Goal: Information Seeking & Learning: Learn about a topic

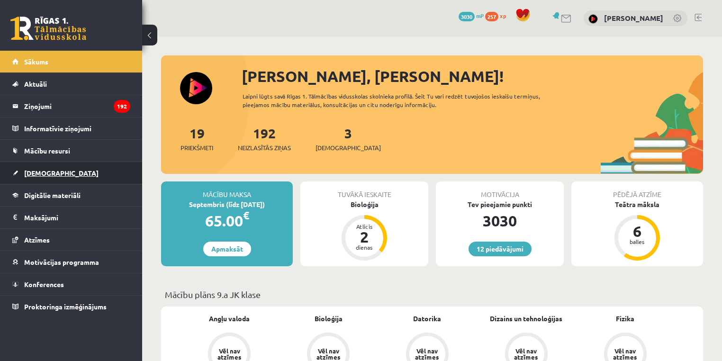
click at [44, 169] on span "[DEMOGRAPHIC_DATA]" at bounding box center [61, 173] width 74 height 9
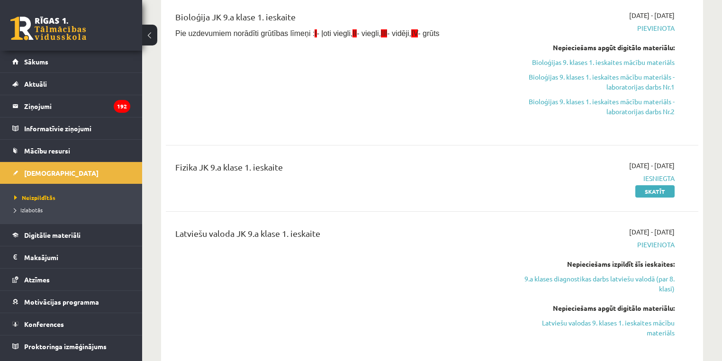
scroll to position [240, 0]
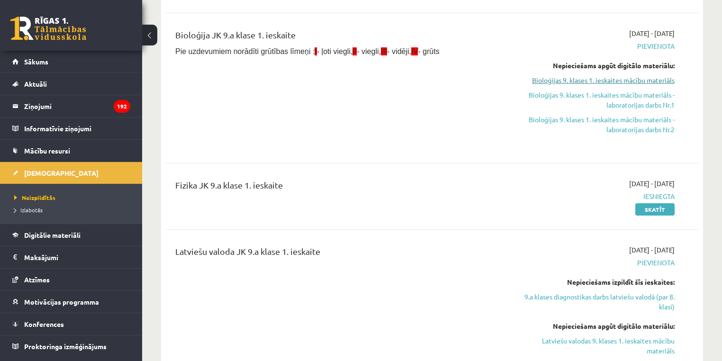
click at [629, 80] on link "Bioloģijas 9. klases 1. ieskaites mācību materiāls" at bounding box center [595, 80] width 157 height 10
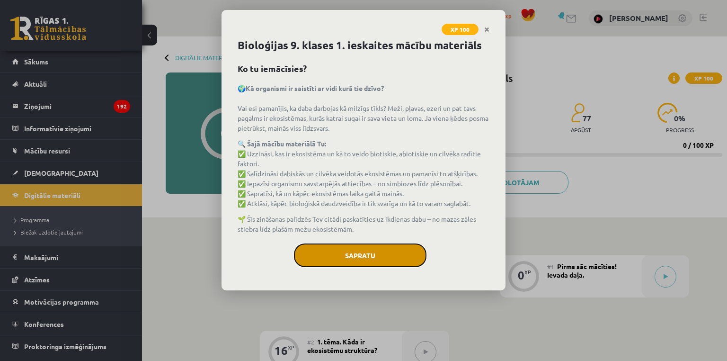
click at [375, 256] on button "Sapratu" at bounding box center [360, 255] width 133 height 24
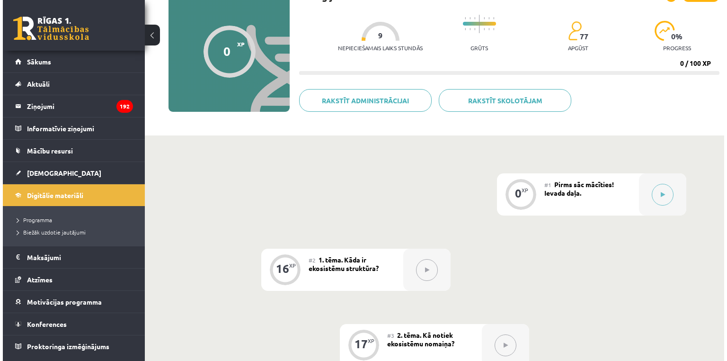
scroll to position [81, 0]
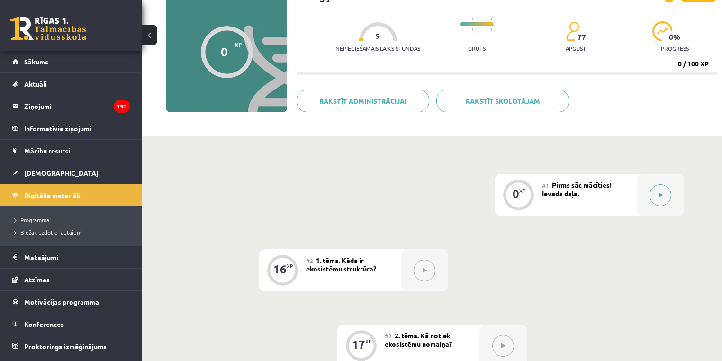
click at [663, 202] on button at bounding box center [660, 195] width 22 height 22
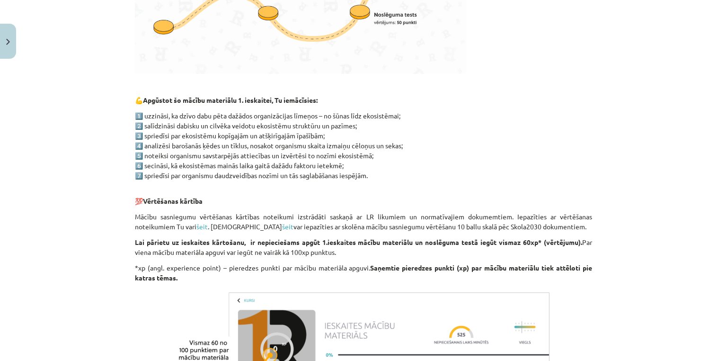
scroll to position [497, 0]
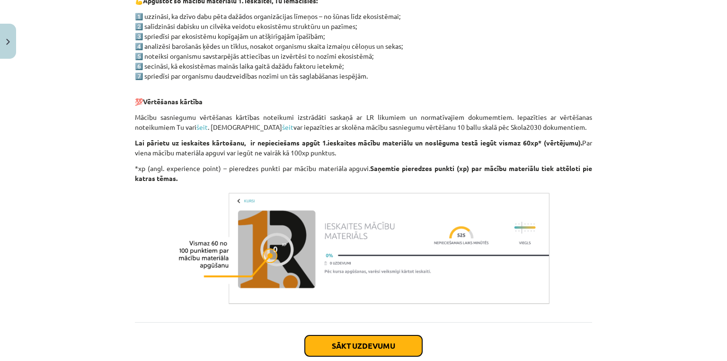
click at [335, 352] on button "Sākt uzdevumu" at bounding box center [363, 345] width 117 height 21
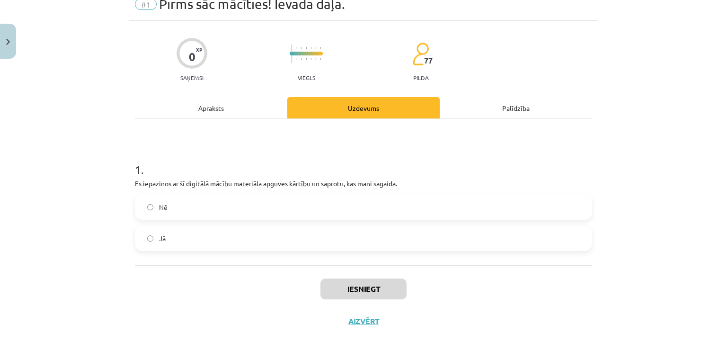
scroll to position [24, 0]
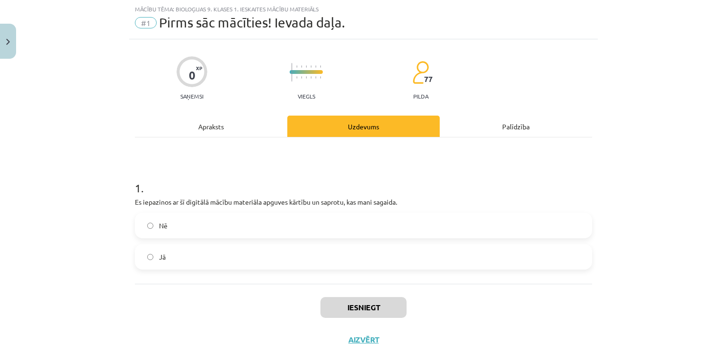
click at [244, 252] on label "Jā" at bounding box center [363, 257] width 455 height 24
click at [378, 304] on button "Iesniegt" at bounding box center [364, 307] width 86 height 21
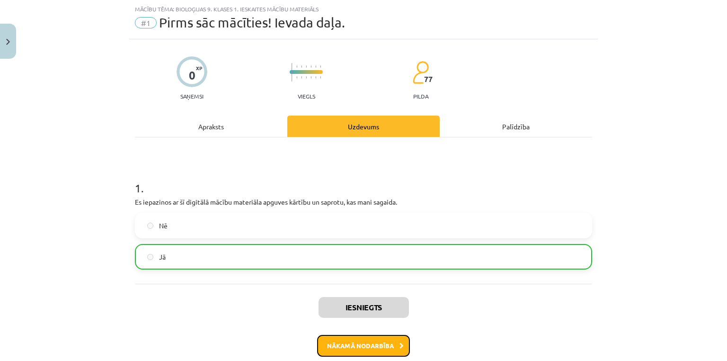
click at [388, 335] on button "Nākamā nodarbība" at bounding box center [363, 346] width 93 height 22
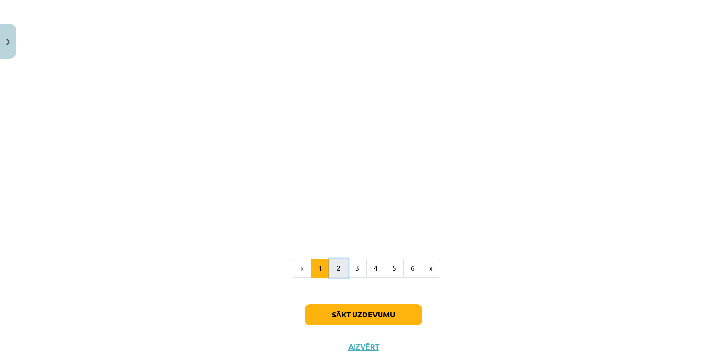
click at [339, 270] on button "2" at bounding box center [339, 267] width 19 height 19
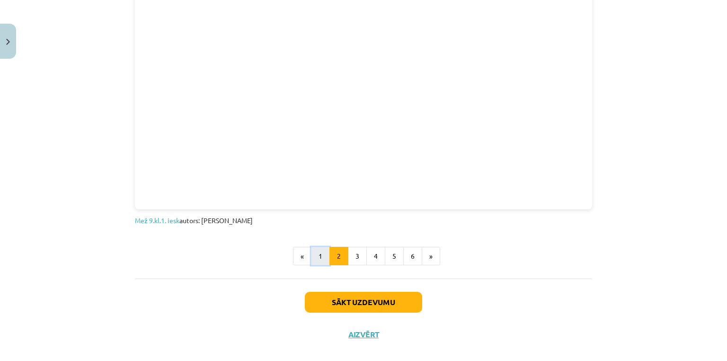
click at [324, 252] on button "1" at bounding box center [320, 256] width 19 height 19
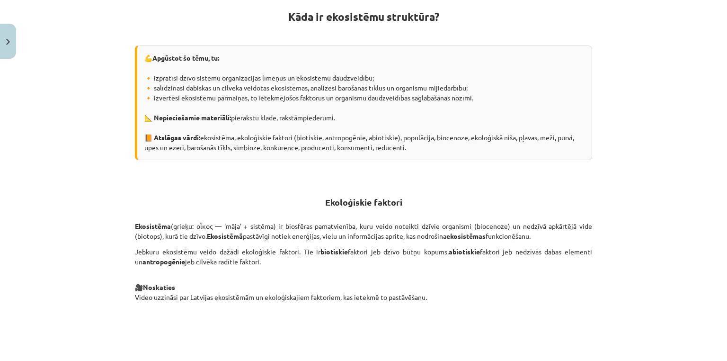
scroll to position [169, 0]
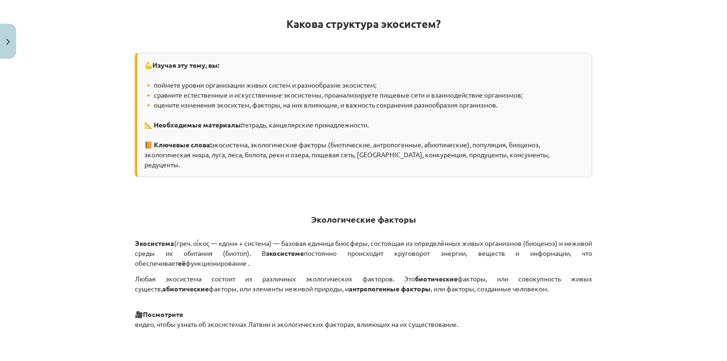
click at [358, 239] on font "(греч. οἶκος — «дом» + система) — базовая единица биосферы, состоящая из опреде…" at bounding box center [363, 248] width 457 height 18
click at [357, 238] on p "Экосистема (греч. οἶκος — «дом» + система) — базовая единица биосферы, состояща…" at bounding box center [363, 253] width 457 height 30
drag, startPoint x: 360, startPoint y: 239, endPoint x: 395, endPoint y: 241, distance: 35.6
click at [395, 249] on font "постоянно происходит круговорот энергии, веществ и информации, что обеспечивает" at bounding box center [363, 258] width 457 height 18
click at [396, 249] on font "постоянно происходит круговорот энергии, веществ и информации, что обеспечивает" at bounding box center [363, 258] width 457 height 18
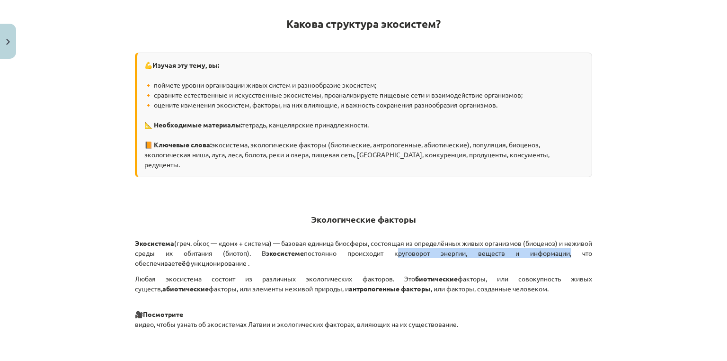
drag, startPoint x: 396, startPoint y: 241, endPoint x: 493, endPoint y: 244, distance: 97.1
click at [493, 249] on font "постоянно происходит круговорот энергии, веществ и информации, что обеспечивает" at bounding box center [363, 258] width 457 height 18
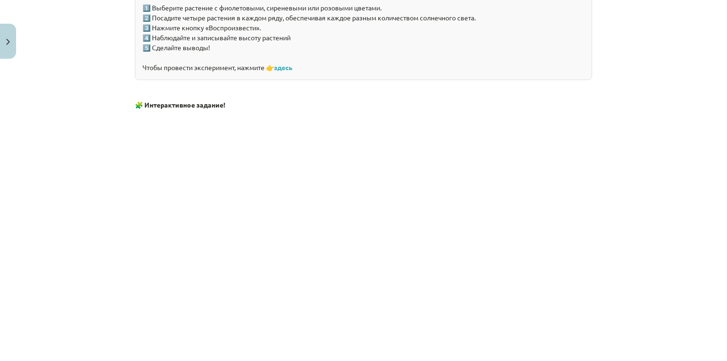
scroll to position [954, 0]
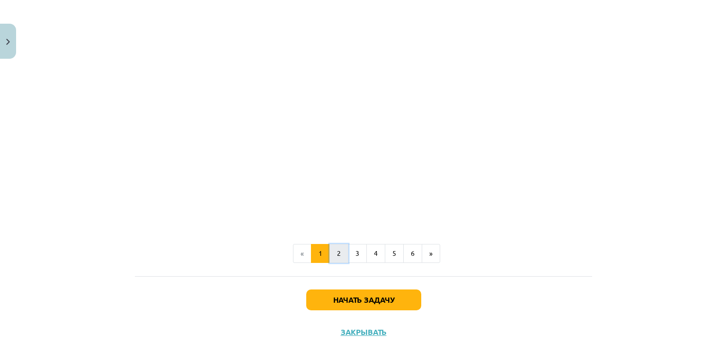
click at [339, 244] on button "2" at bounding box center [339, 253] width 19 height 19
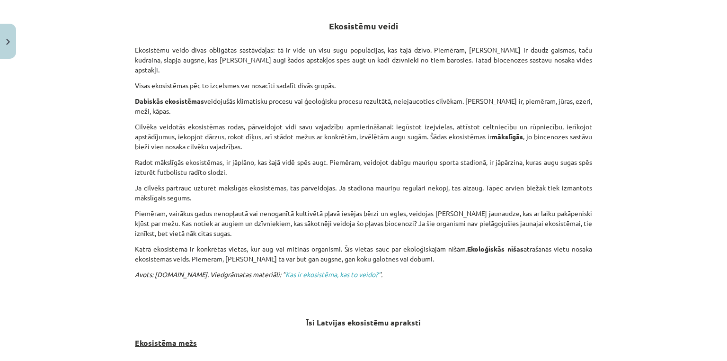
scroll to position [169, 0]
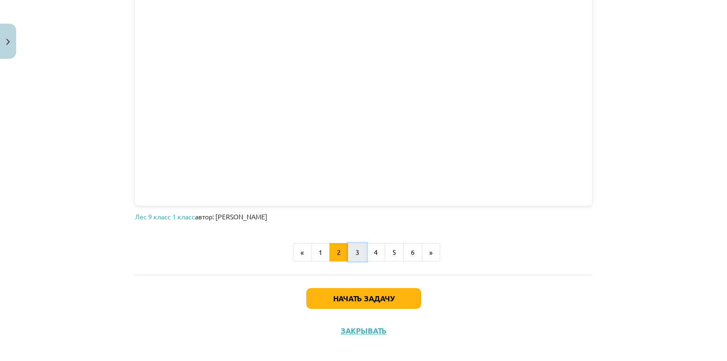
click at [356, 256] on font "3" at bounding box center [358, 252] width 4 height 9
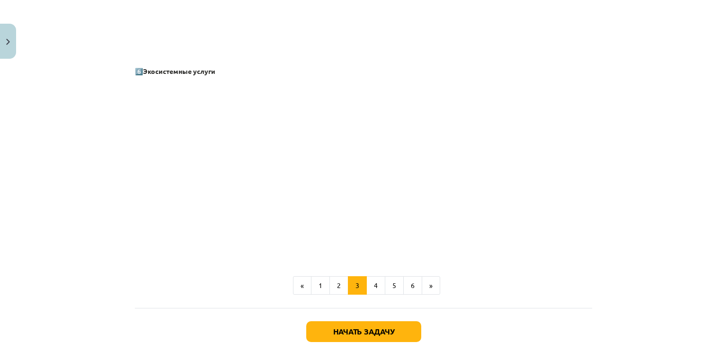
scroll to position [1308, 0]
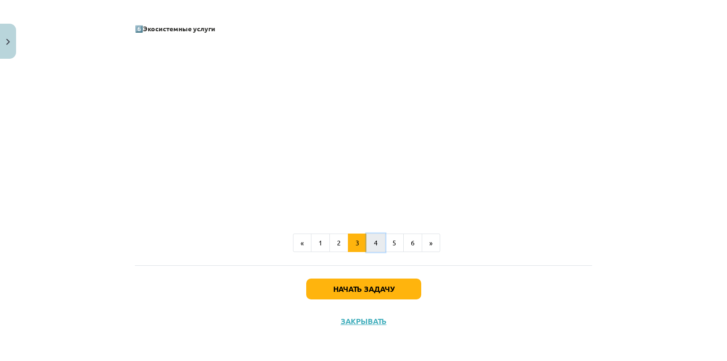
click at [366, 249] on button "4" at bounding box center [375, 242] width 19 height 19
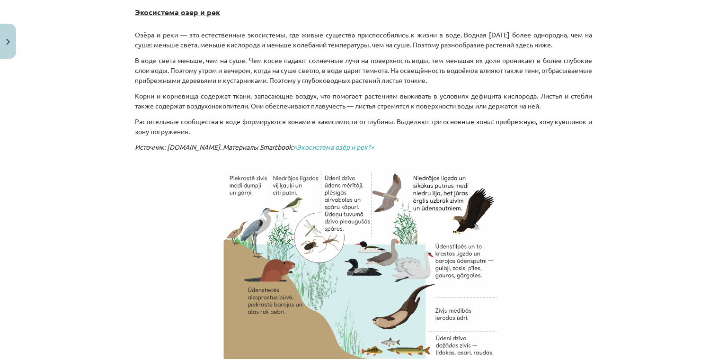
scroll to position [333, 0]
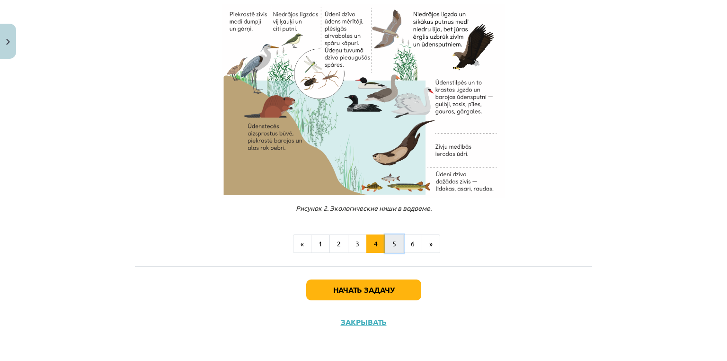
click at [395, 246] on button "5" at bounding box center [394, 243] width 19 height 19
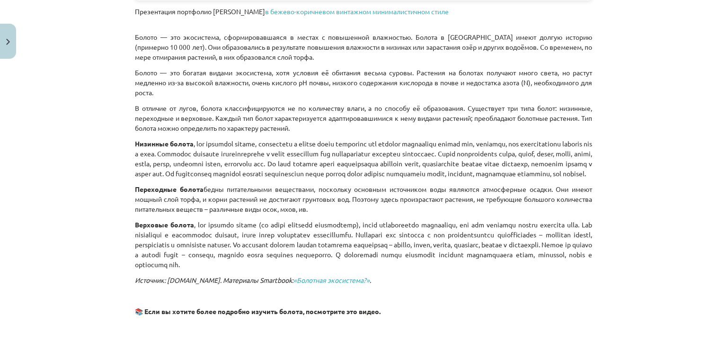
scroll to position [776, 0]
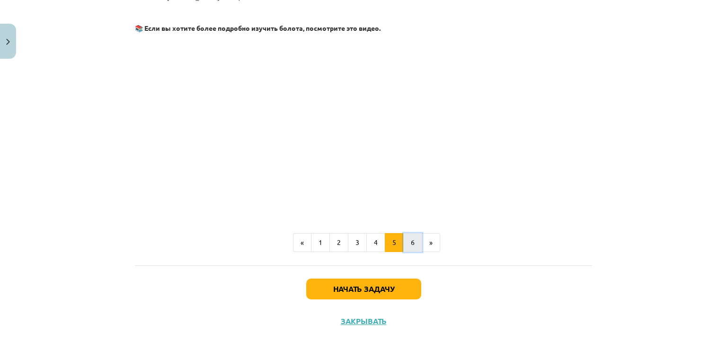
click at [411, 241] on font "6" at bounding box center [413, 242] width 4 height 9
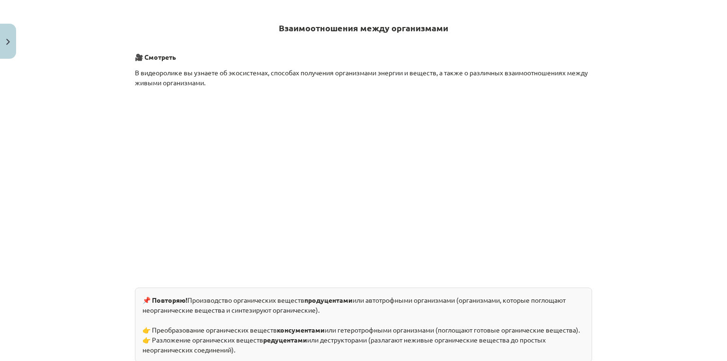
scroll to position [34, 0]
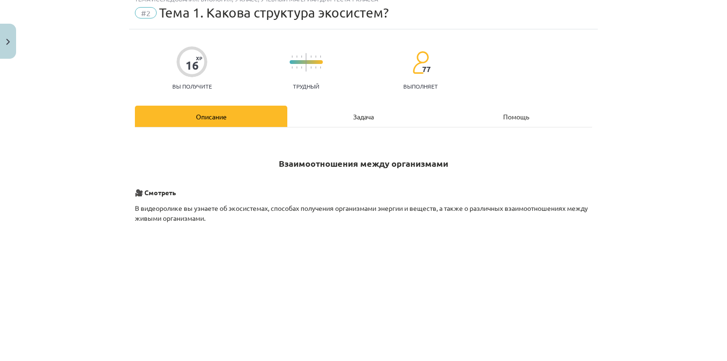
click at [340, 116] on div "Задача" at bounding box center [363, 116] width 152 height 21
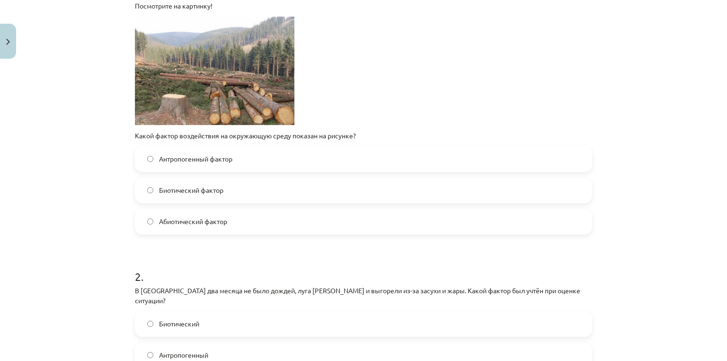
scroll to position [249, 0]
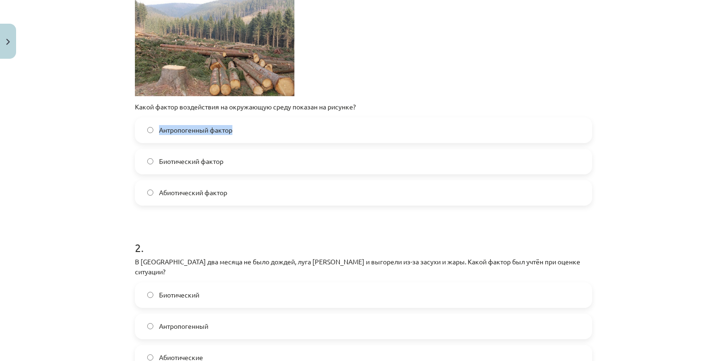
drag, startPoint x: 206, startPoint y: 132, endPoint x: 136, endPoint y: 130, distance: 69.6
click at [136, 130] on label "Антропогенный фактор" at bounding box center [363, 130] width 455 height 24
drag, startPoint x: 231, startPoint y: 186, endPoint x: 146, endPoint y: 186, distance: 85.2
click at [143, 185] on label "Абиотический фактор" at bounding box center [363, 193] width 455 height 24
click at [196, 70] on img at bounding box center [215, 42] width 160 height 108
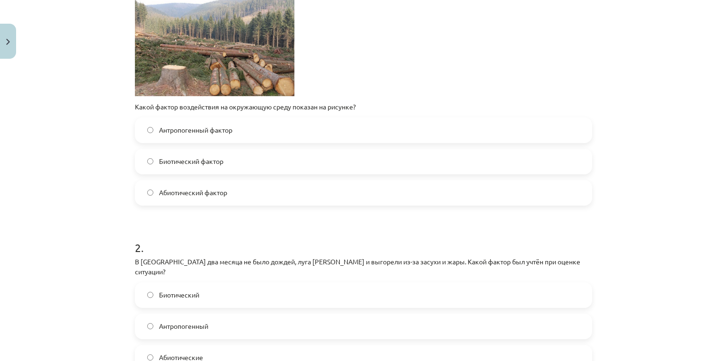
drag, startPoint x: 227, startPoint y: 98, endPoint x: 226, endPoint y: 112, distance: 13.8
click at [227, 98] on div "Посмотрите на картинку! Какой фактор воздействия на окружающую среду показан на…" at bounding box center [363, 42] width 457 height 140
drag, startPoint x: 250, startPoint y: 166, endPoint x: 152, endPoint y: 166, distance: 97.5
click at [152, 166] on label "Биотический фактор" at bounding box center [363, 162] width 455 height 24
click at [202, 192] on font "Абиотический фактор" at bounding box center [193, 192] width 68 height 9
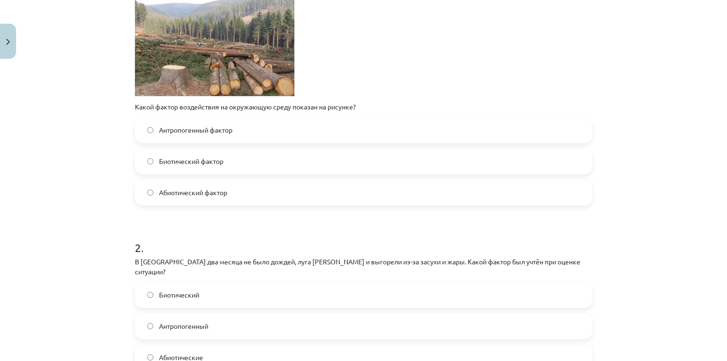
click at [215, 197] on label "Абиотический фактор" at bounding box center [363, 193] width 455 height 24
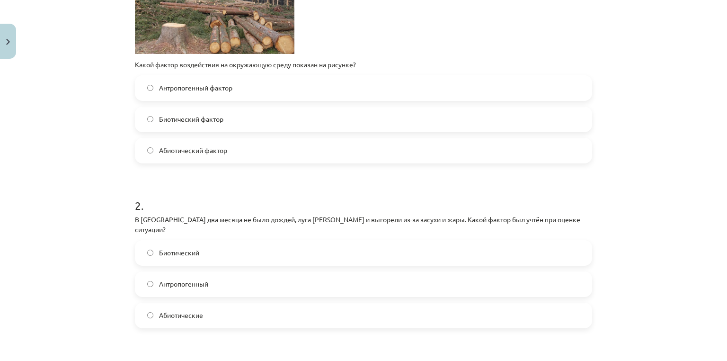
scroll to position [293, 0]
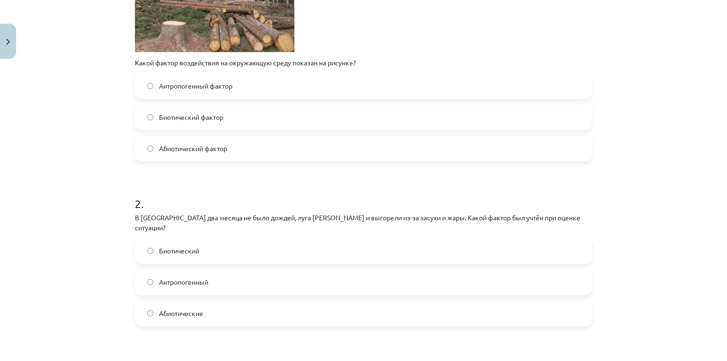
click at [184, 219] on font "В Видземе два месяца не было дождей, луга высохли и выгорели из-за засухи и жар…" at bounding box center [357, 222] width 445 height 18
drag, startPoint x: 184, startPoint y: 219, endPoint x: 369, endPoint y: 215, distance: 185.6
click at [365, 214] on font "В Видземе два месяца не было дождей, луга высохли и выгорели из-за засухи и жар…" at bounding box center [357, 222] width 445 height 18
drag, startPoint x: 374, startPoint y: 297, endPoint x: 310, endPoint y: 288, distance: 64.6
click at [310, 288] on div "Биотический Антропогенный Абиотические" at bounding box center [363, 282] width 457 height 88
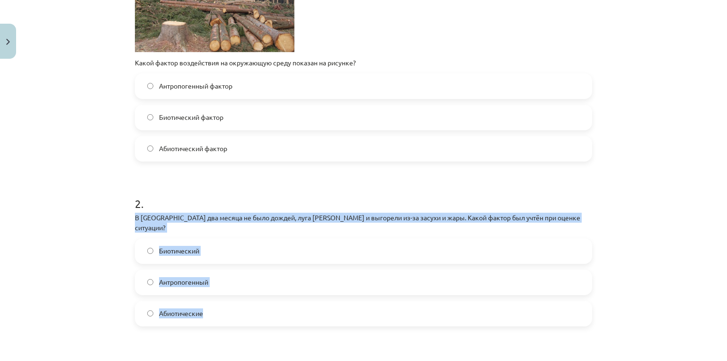
drag, startPoint x: 208, startPoint y: 299, endPoint x: 121, endPoint y: 210, distance: 124.5
click at [121, 210] on div "Тема исследования: Биология, 9 класс, учебный материал для теста 1 класса #2 Те…" at bounding box center [363, 180] width 727 height 361
copy div "В Видземе два месяца не было дождей, луга высохли и выгорели из-за засухи и жар…"
click at [178, 277] on font "Антропогенный" at bounding box center [183, 281] width 49 height 9
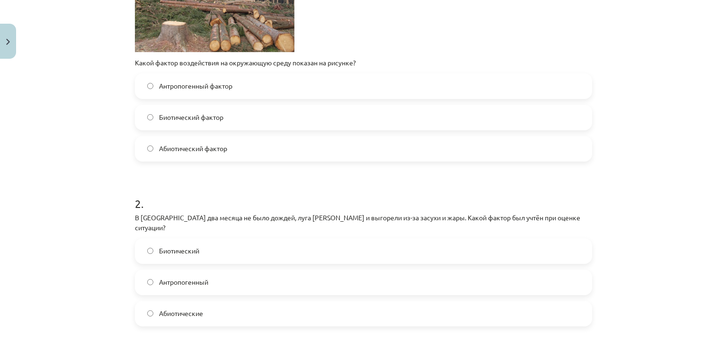
click at [194, 106] on label "Биотический фактор" at bounding box center [363, 118] width 455 height 24
click at [190, 310] on label "Абиотические" at bounding box center [363, 314] width 455 height 24
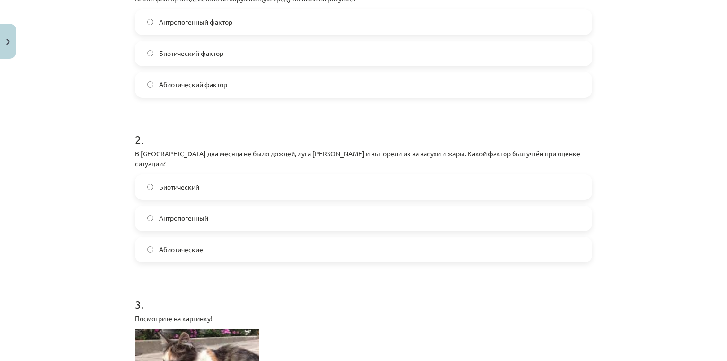
scroll to position [245, 0]
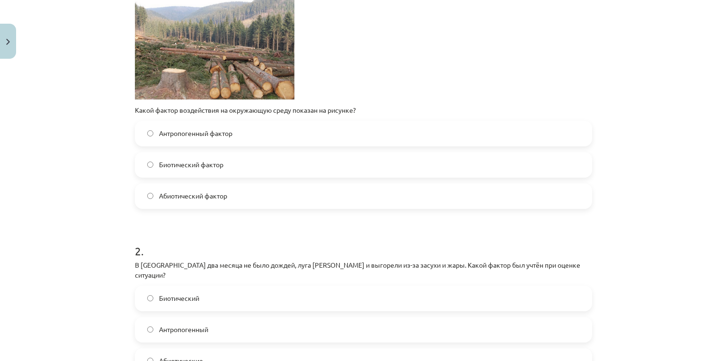
click at [235, 138] on label "Антропогенный фактор" at bounding box center [363, 134] width 455 height 24
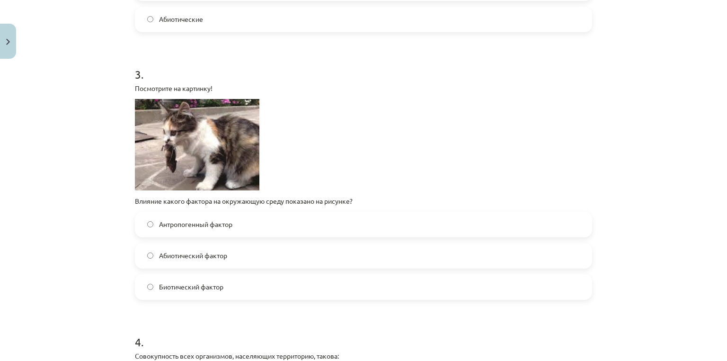
scroll to position [588, 0]
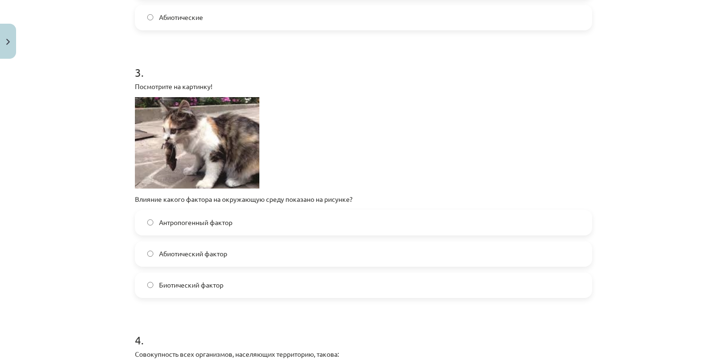
click at [237, 148] on img at bounding box center [197, 142] width 125 height 91
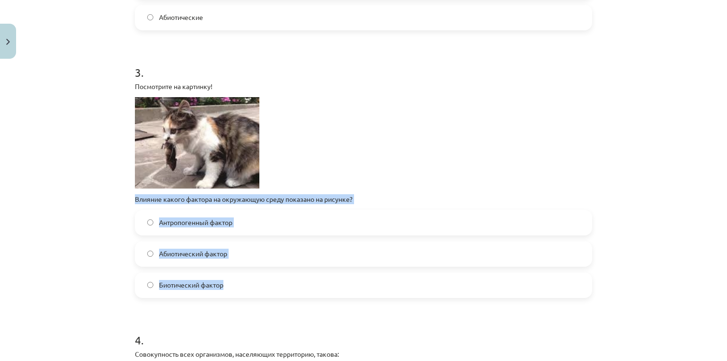
drag, startPoint x: 276, startPoint y: 270, endPoint x: 127, endPoint y: 186, distance: 171.1
click at [129, 186] on div "16 XP Вы получите Трудный 77 выполняет Описание Задача Помощь 1 . Посмотрите на…" at bounding box center [363, 210] width 469 height 1473
copy div "Влияние какого фактора на окружающую среду показано на рисунке? Антропогенный ф…"
click at [195, 242] on label "Абиотический фактор" at bounding box center [363, 254] width 455 height 24
click at [193, 221] on label "Антропогенный фактор" at bounding box center [363, 223] width 455 height 24
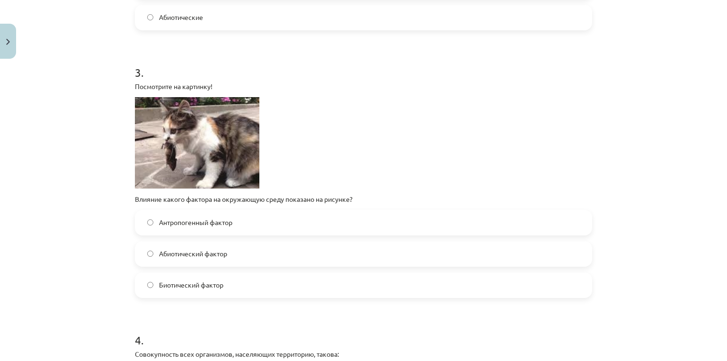
click at [201, 283] on label "Биотический фактор" at bounding box center [363, 285] width 455 height 24
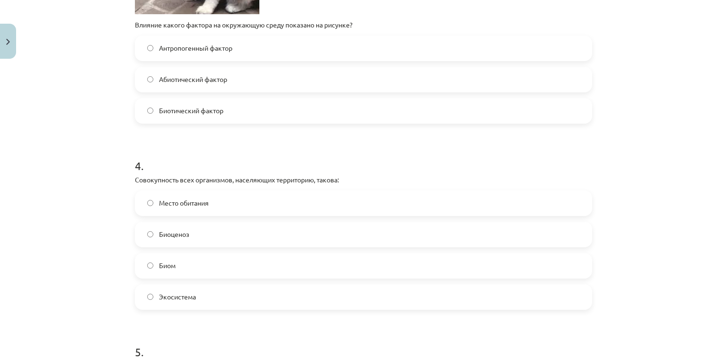
scroll to position [842, 0]
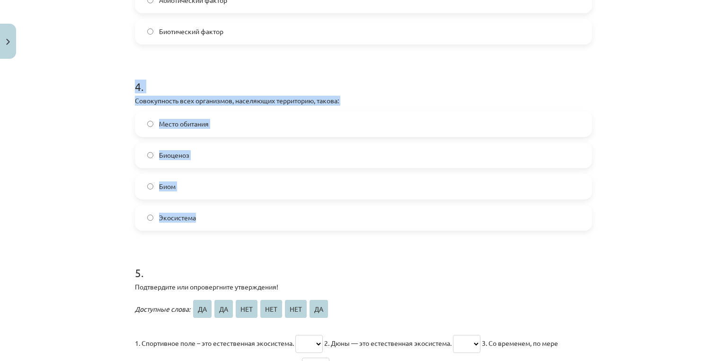
drag, startPoint x: 229, startPoint y: 199, endPoint x: 118, endPoint y: 75, distance: 166.3
click at [118, 75] on div "Тема исследования: Биология, 9 класс, учебный материал для теста 1 класса #2 Те…" at bounding box center [363, 180] width 727 height 361
copy div "4 . Совокупность всех организмов, населяющих территорию, такова: Место обитания…"
click at [163, 129] on div "Место обитания Биоценоз Биом Экосистема" at bounding box center [363, 170] width 457 height 119
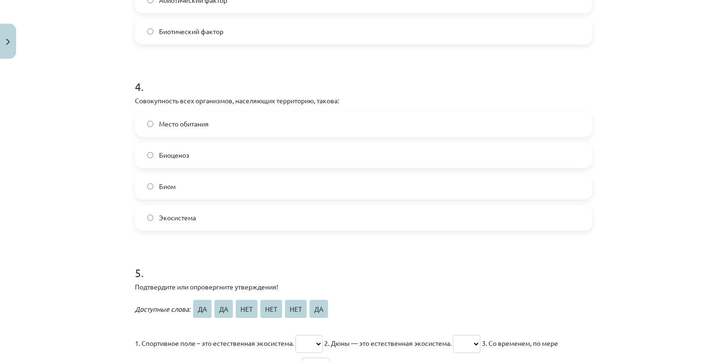
click at [169, 143] on label "Биоценоз" at bounding box center [363, 155] width 455 height 24
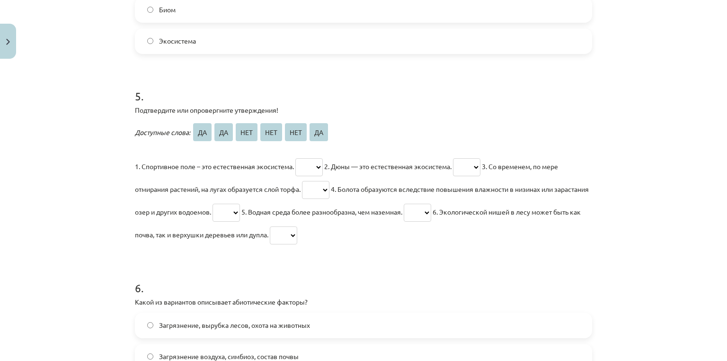
scroll to position [1015, 0]
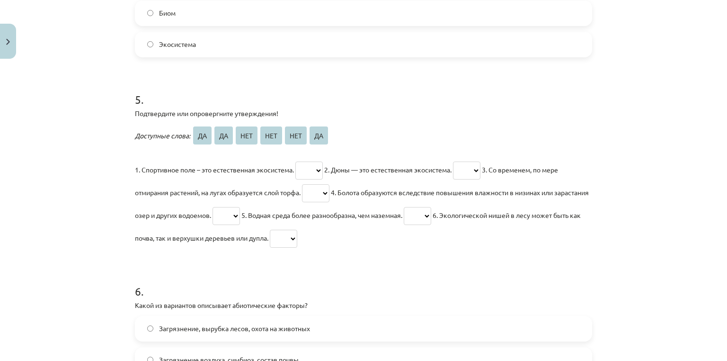
click at [146, 109] on font "Подтвердите или опровергните утверждения!" at bounding box center [206, 113] width 143 height 9
drag, startPoint x: 146, startPoint y: 100, endPoint x: 241, endPoint y: 169, distance: 117.1
click at [308, 98] on div "5 . Подтвердите или опровергните утверждения! Доступные слова: ДА ДА НЕТ НЕТ НЕ…" at bounding box center [363, 162] width 457 height 173
copy div "Подтвердите или опровергните утверждения!"
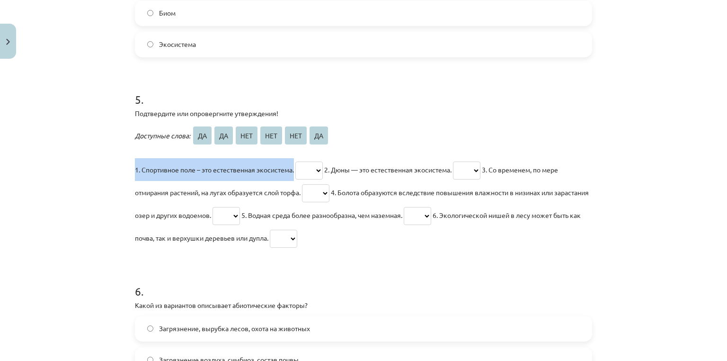
drag, startPoint x: 128, startPoint y: 159, endPoint x: 294, endPoint y: 163, distance: 165.3
copy font "1. Спортивное поле – это естественная экосистема."
drag, startPoint x: 322, startPoint y: 159, endPoint x: 419, endPoint y: 168, distance: 97.9
click at [419, 168] on p "1. Спортивное поле – это естественная экосистема. ** ** *** *** *** ** 2. Дюны …" at bounding box center [363, 203] width 457 height 91
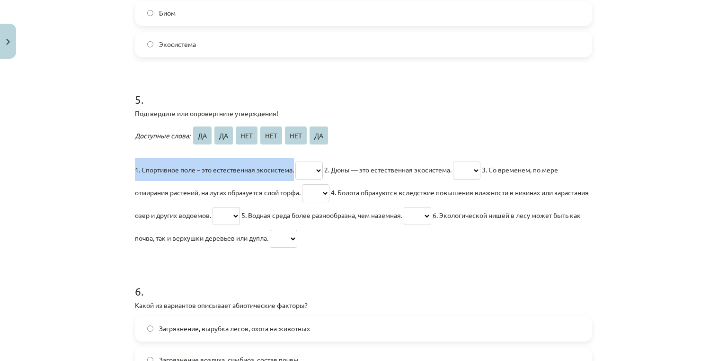
click at [420, 166] on p "1. Спортивное поле – это естественная экосистема. ** ** *** *** *** ** 2. Дюны …" at bounding box center [363, 203] width 457 height 91
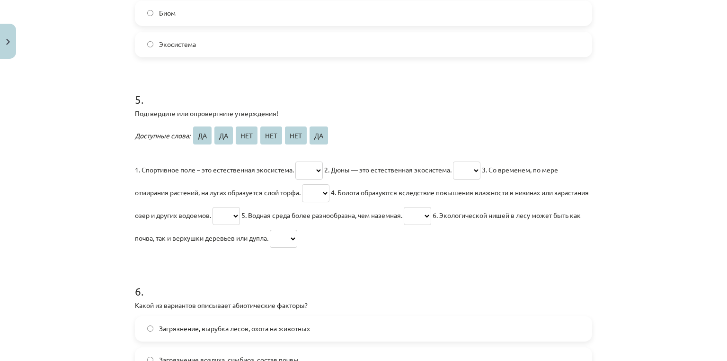
drag, startPoint x: 453, startPoint y: 161, endPoint x: 326, endPoint y: 159, distance: 126.9
click at [326, 165] on font "2. Дюны — это естественная экосистема." at bounding box center [387, 169] width 127 height 9
copy font "2. Дюны — это естественная экосистема"
drag, startPoint x: 489, startPoint y: 161, endPoint x: 302, endPoint y: 188, distance: 188.5
click at [302, 188] on p "1. Спортивное поле – это естественная экосистема. ** ** *** *** *** ** 2. Дюны …" at bounding box center [363, 203] width 457 height 91
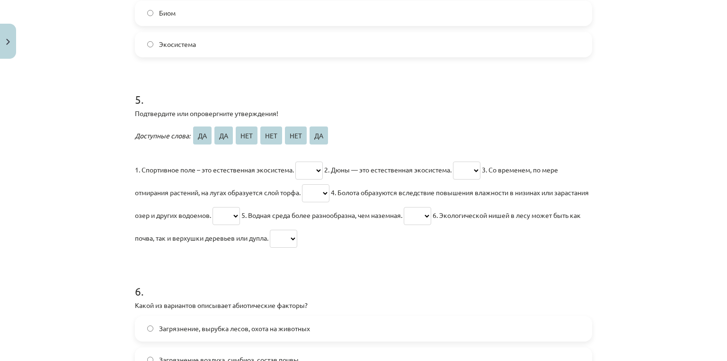
copy font "3. Со временем, по мере отмирания растений, на лугах образуется слой торфа."
drag, startPoint x: 336, startPoint y: 184, endPoint x: 222, endPoint y: 248, distance: 130.4
click at [249, 208] on p "1. Спортивное поле – это естественная экосистема. ** ** *** *** *** ** 2. Дюны …" at bounding box center [363, 203] width 457 height 91
copy font "4. Болота образуются вследствие повышения влажности в низинах или зарастания оз…"
drag, startPoint x: 278, startPoint y: 203, endPoint x: 439, endPoint y: 210, distance: 160.7
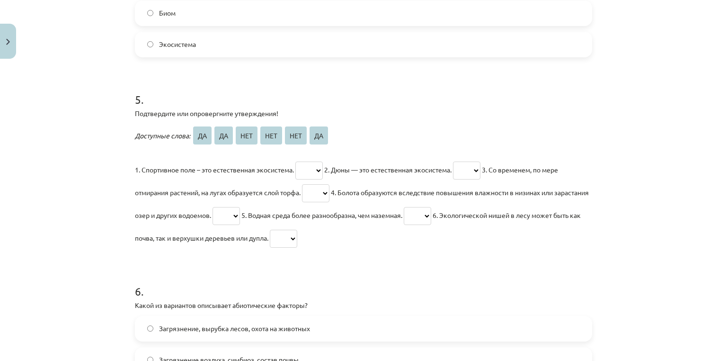
click at [440, 209] on p "1. Спортивное поле – это естественная экосистема. ** ** *** *** *** ** 2. Дюны …" at bounding box center [363, 203] width 457 height 91
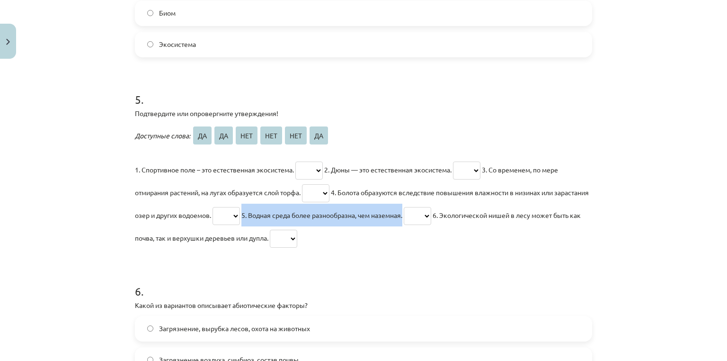
copy font "5. Водная среда более разнообразна, чем наземна"
drag, startPoint x: 485, startPoint y: 203, endPoint x: 319, endPoint y: 233, distance: 169.4
click at [319, 233] on p "1. Спортивное поле – это естественная экосистема. ** ** *** *** *** ** 2. Дюны …" at bounding box center [363, 203] width 457 height 91
copy font "Экологической нишей в лесу может быть как почва, так и верхушки деревьев или ду…"
click at [301, 163] on select "** ** *** *** *** **" at bounding box center [308, 170] width 27 height 18
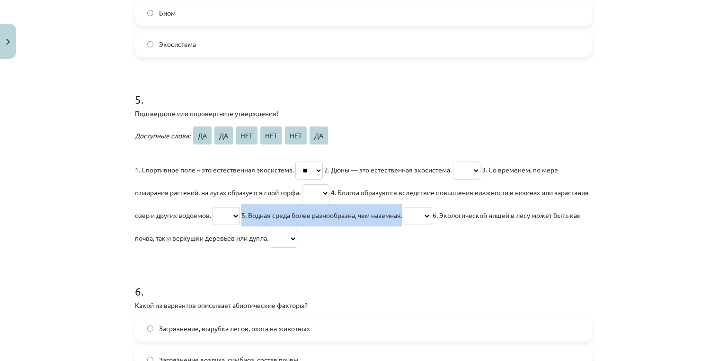
click at [295, 161] on select "** ** *** *** *** **" at bounding box center [308, 170] width 27 height 18
click at [307, 161] on select "** ** *** *** *** **" at bounding box center [308, 170] width 27 height 18
select select "**"
click at [295, 161] on select "** ** *** *** *** **" at bounding box center [308, 170] width 27 height 18
click at [481, 161] on select "** ** *** *** *** **" at bounding box center [466, 170] width 27 height 18
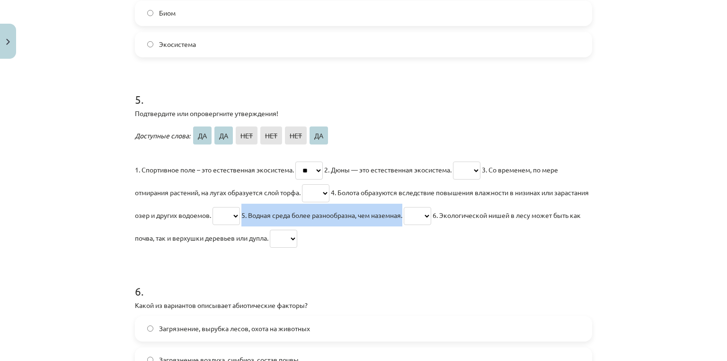
select select "**"
click at [460, 161] on select "** ** *** *** *** **" at bounding box center [466, 170] width 27 height 18
click at [558, 164] on p "1. Спортивное поле – это естественная экосистема. ** ** *** *** *** ** 2. Дюны …" at bounding box center [363, 203] width 457 height 91
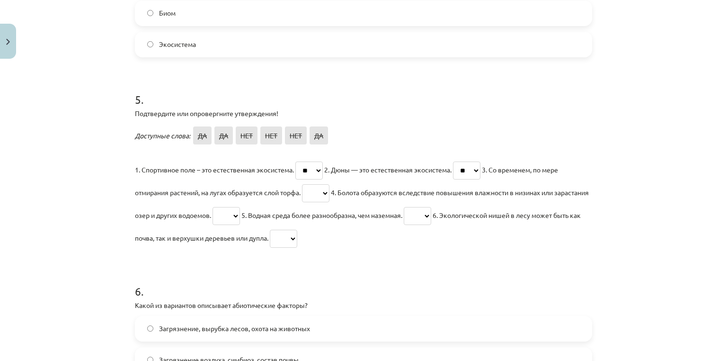
click at [320, 184] on select "** ** *** *** *** **" at bounding box center [315, 193] width 27 height 18
select select "**"
click at [303, 184] on select "** ** *** *** *** **" at bounding box center [315, 193] width 27 height 18
click at [279, 211] on font "5. Водная среда более разнообразна, чем наземная." at bounding box center [321, 215] width 161 height 9
click at [240, 207] on select "** ** *** *** *** **" at bounding box center [226, 216] width 27 height 18
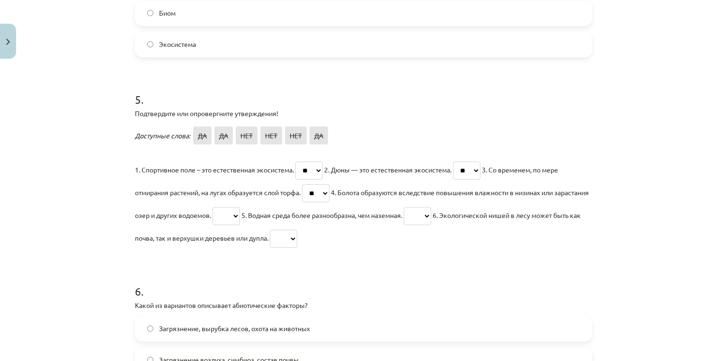
select select "**"
click at [240, 207] on select "** ** *** *** *** **" at bounding box center [226, 216] width 27 height 18
click at [431, 207] on select "** ** *** *** *** **" at bounding box center [417, 216] width 27 height 18
click at [461, 289] on div "6 . Какой из вариантов описывает абиотические факторы? Загрязнение, вырубка лес…" at bounding box center [363, 351] width 457 height 167
click at [431, 207] on select "** ** *** *** *** **" at bounding box center [417, 216] width 27 height 18
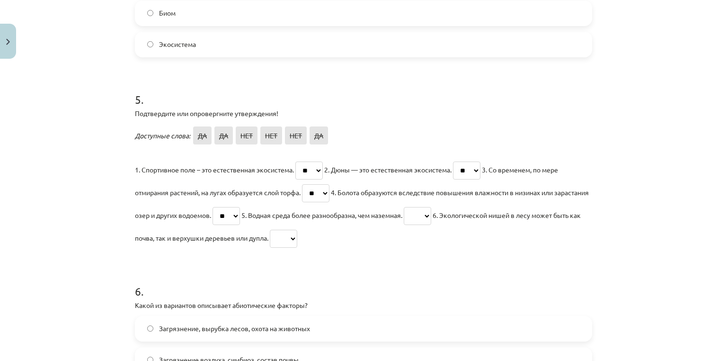
select select "**"
click at [431, 207] on select "** ** *** *** *** **" at bounding box center [417, 216] width 27 height 18
click at [297, 230] on select "** ** *** *** *** **" at bounding box center [283, 239] width 27 height 18
select select "**"
click at [297, 230] on select "** ** *** *** *** **" at bounding box center [283, 239] width 27 height 18
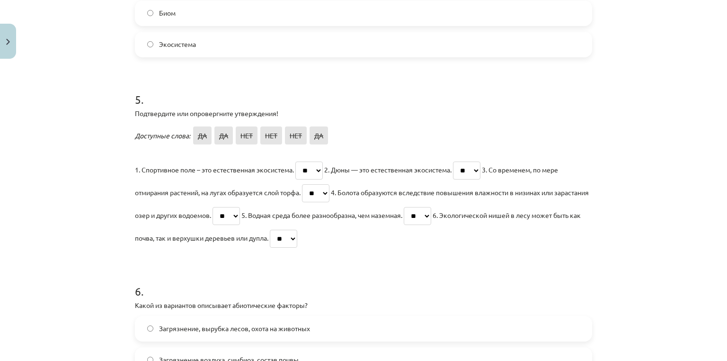
click at [431, 207] on select "** ** *** *** *** **" at bounding box center [417, 216] width 27 height 18
select select "**"
click at [431, 207] on select "** ** *** *** *** **" at bounding box center [417, 216] width 27 height 18
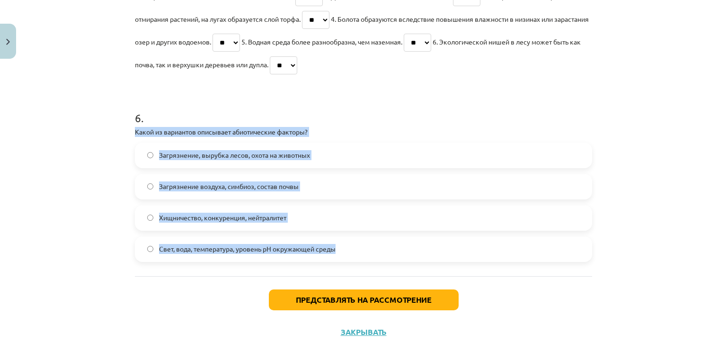
drag, startPoint x: 308, startPoint y: 204, endPoint x: 129, endPoint y: 116, distance: 199.5
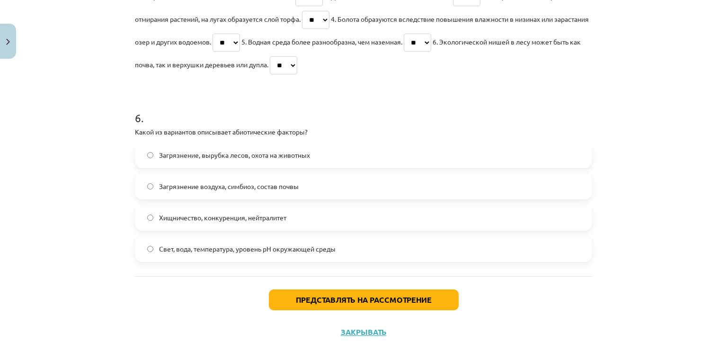
click at [108, 284] on div "Тема исследования: Биология, 9 класс, учебный материал для теста 1 класса #2 Те…" at bounding box center [363, 180] width 727 height 361
click at [184, 244] on span "Свет, вода, температура, уровень pH окружающей среды" at bounding box center [247, 249] width 177 height 10
click at [278, 289] on button "Представлять на рассмотрение" at bounding box center [364, 299] width 190 height 21
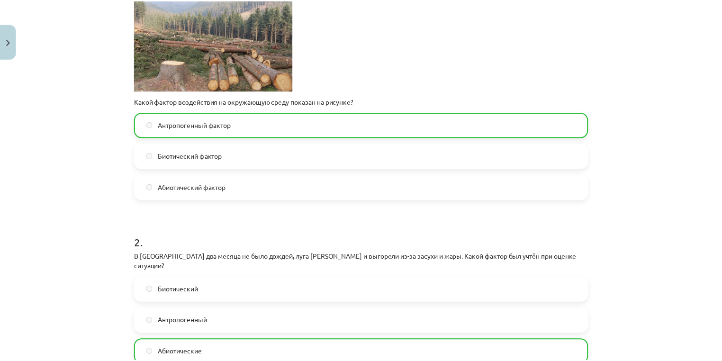
scroll to position [0, 0]
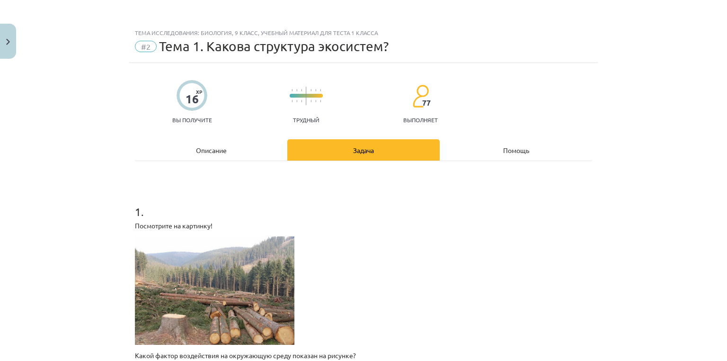
click at [17, 35] on div "Тема исследования: Биология, 9 класс, учебный материал для теста 1 класса #2 Те…" at bounding box center [363, 180] width 727 height 361
click at [8, 45] on img "Закрывать" at bounding box center [8, 42] width 4 height 6
click at [727, 192] on div "Тема исследования: Биология, 9 класс, учебный материал для теста 1 класса #2 Те…" at bounding box center [363, 180] width 727 height 361
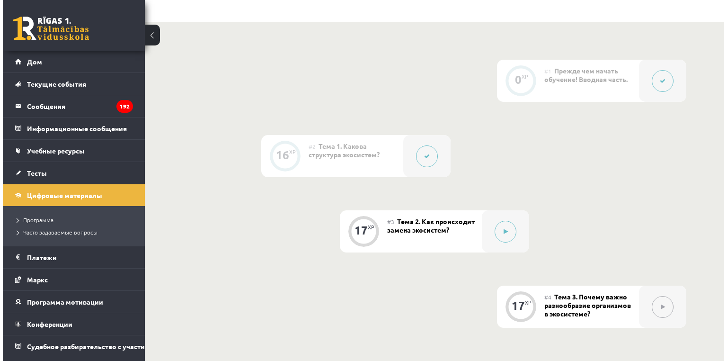
scroll to position [234, 0]
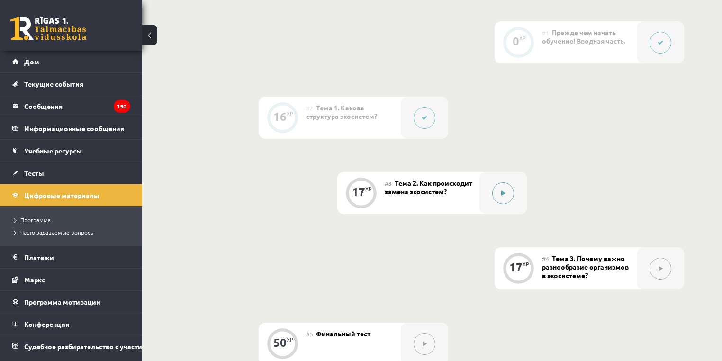
click at [502, 208] on div at bounding box center [502, 193] width 47 height 42
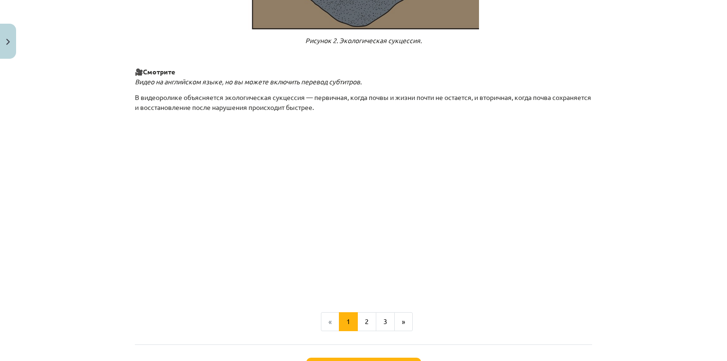
scroll to position [964, 0]
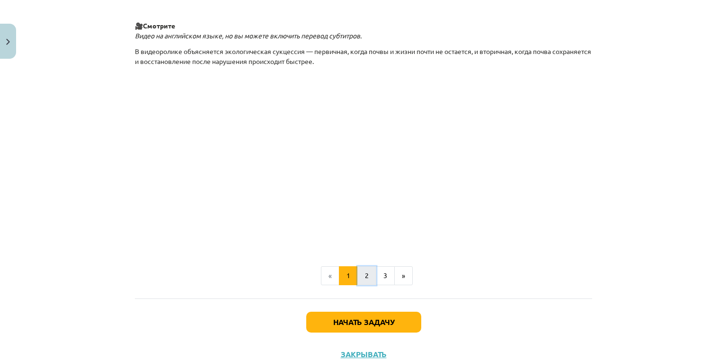
drag, startPoint x: 368, startPoint y: 285, endPoint x: 373, endPoint y: 282, distance: 5.5
click at [367, 285] on button "2" at bounding box center [366, 275] width 19 height 19
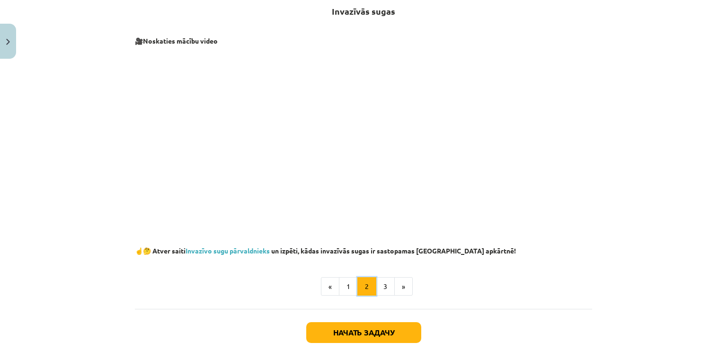
scroll to position [169, 0]
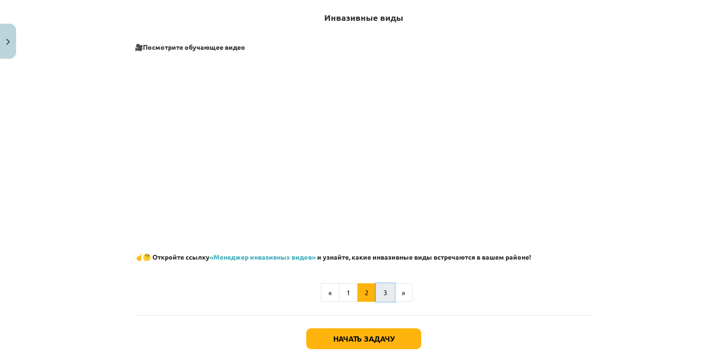
click at [383, 293] on font "3" at bounding box center [385, 292] width 4 height 9
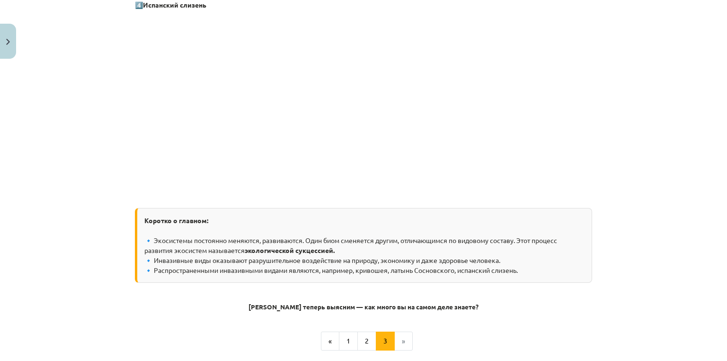
scroll to position [947, 0]
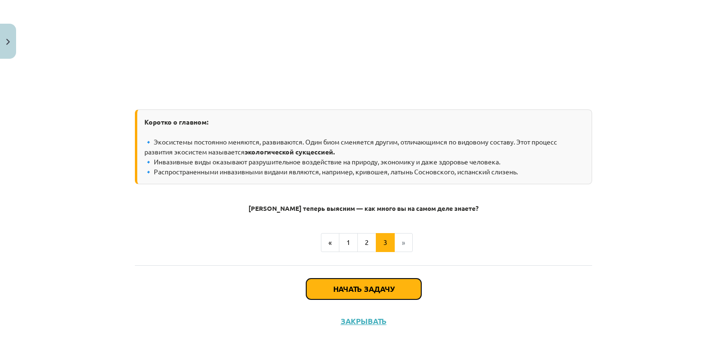
click at [398, 287] on button "Начать задачу" at bounding box center [363, 288] width 115 height 21
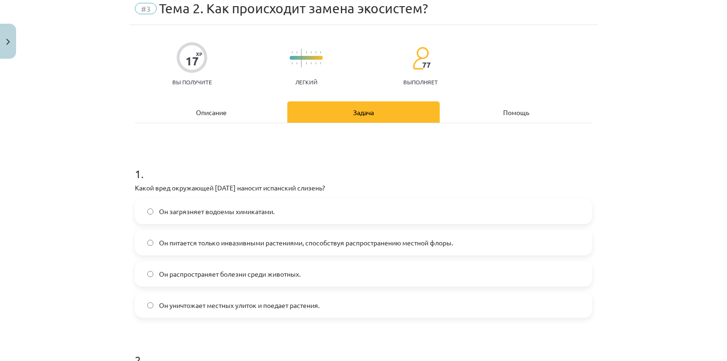
scroll to position [129, 0]
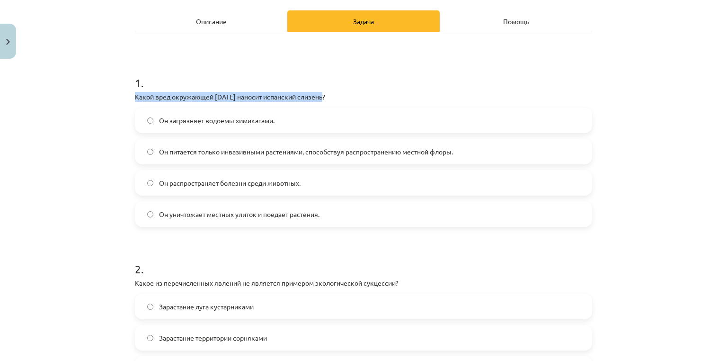
drag, startPoint x: 333, startPoint y: 95, endPoint x: 134, endPoint y: 95, distance: 199.8
click at [122, 97] on div "Тема исследования: Биология, 9 класс, учебный материал для теста 1 класса #3 Те…" at bounding box center [363, 180] width 727 height 361
click at [192, 156] on span "Он питается только инвазивными растениями, способствуя распространению местной …" at bounding box center [306, 152] width 294 height 10
click at [210, 222] on label "Он уничтожает местных улиток и поедает растения." at bounding box center [363, 214] width 455 height 24
click at [196, 145] on label "Он питается только инвазивными растениями, способствуя распространению местной …" at bounding box center [363, 152] width 455 height 24
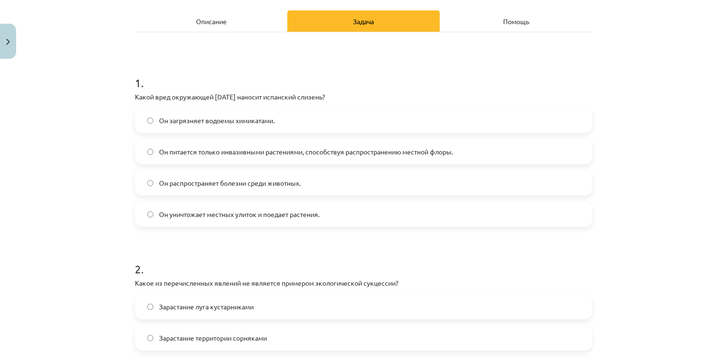
click at [265, 211] on font "Он уничтожает местных улиток и поедает растения." at bounding box center [239, 214] width 160 height 9
click at [264, 149] on font "Он питается только инвазивными растениями, способствуя распространению местной …" at bounding box center [306, 151] width 294 height 9
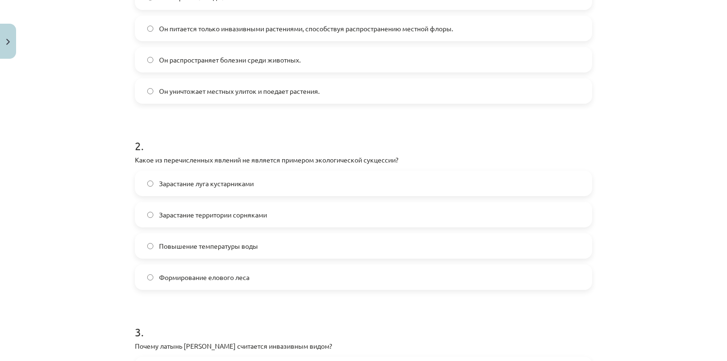
scroll to position [258, 0]
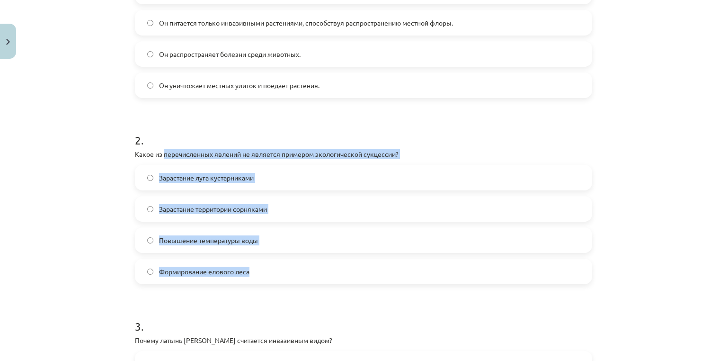
drag, startPoint x: 295, startPoint y: 271, endPoint x: 140, endPoint y: 148, distance: 197.9
click at [152, 153] on div "2 . Какое из перечисленных явлений не является примером экологической сукцессии…" at bounding box center [363, 200] width 457 height 167
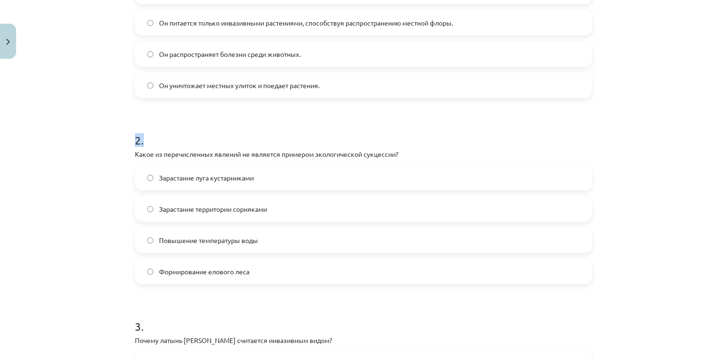
drag, startPoint x: 120, startPoint y: 149, endPoint x: 131, endPoint y: 144, distance: 11.9
click at [131, 144] on div "Тема исследования: Биология, 9 класс, учебный материал для теста 1 класса #3 Те…" at bounding box center [363, 180] width 727 height 361
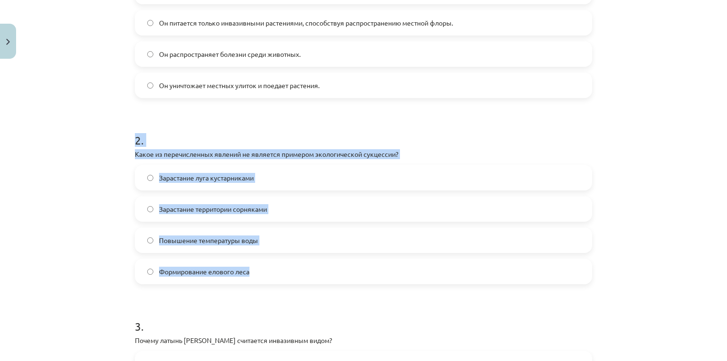
drag, startPoint x: 131, startPoint y: 144, endPoint x: 286, endPoint y: 279, distance: 206.0
click at [235, 236] on font "Повышение температуры воды" at bounding box center [208, 240] width 99 height 9
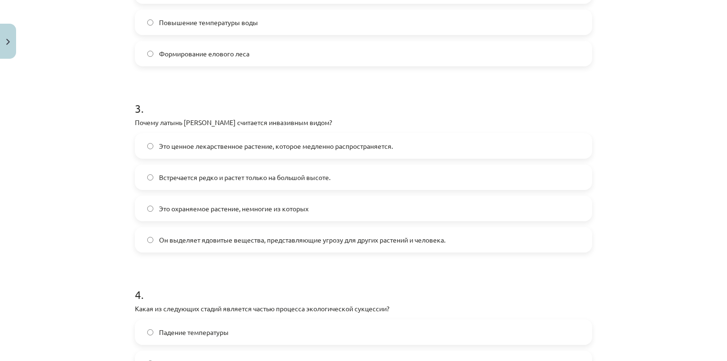
scroll to position [483, 0]
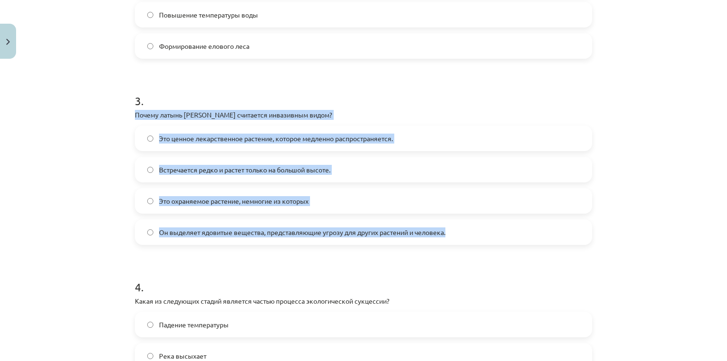
drag, startPoint x: 513, startPoint y: 228, endPoint x: 112, endPoint y: 110, distance: 417.6
click at [112, 110] on div "Тема исследования: Биология, 9 класс, учебный материал для теста 1 класса #3 Те…" at bounding box center [363, 180] width 727 height 361
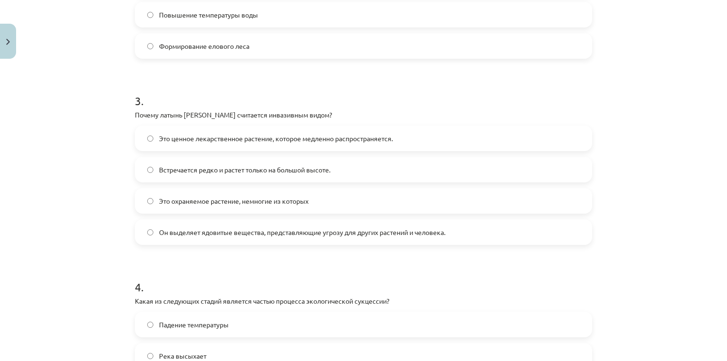
click at [146, 105] on h1 "3 ." at bounding box center [363, 92] width 457 height 29
click at [143, 114] on font "Почему латынь Сосновского считается инвазивным видом?" at bounding box center [233, 114] width 197 height 9
drag, startPoint x: 143, startPoint y: 114, endPoint x: 311, endPoint y: 117, distance: 168.1
click at [311, 117] on font "Почему латынь Сосновского считается инвазивным видом?" at bounding box center [233, 114] width 197 height 9
click at [62, 125] on div "Тема исследования: Биология, 9 класс, учебный материал для теста 1 класса #3 Те…" at bounding box center [363, 180] width 727 height 361
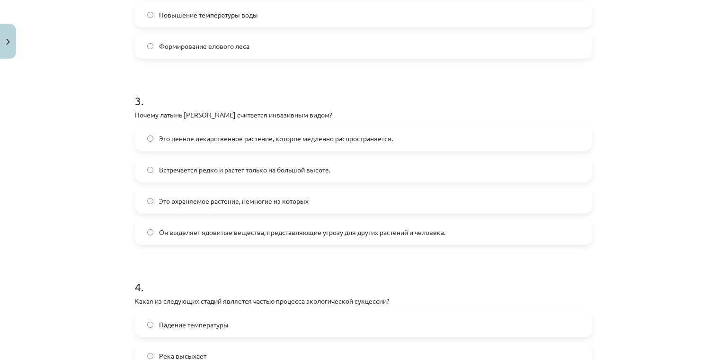
click at [187, 235] on span "Он выделяет ядовитые вещества, представляющие угрозу для других растений и чело…" at bounding box center [302, 232] width 286 height 10
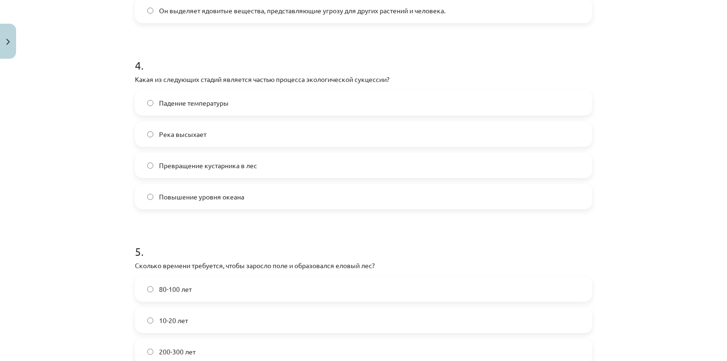
scroll to position [703, 0]
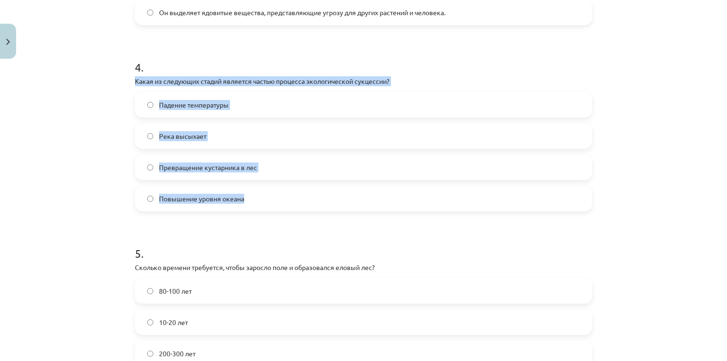
drag, startPoint x: 359, startPoint y: 195, endPoint x: 126, endPoint y: 79, distance: 260.4
click at [129, 79] on div "17 XP Вы получите Легкий 77 выполняет Описание Задача Помощь 1 . Какой вред окр…" at bounding box center [363, 200] width 469 height 1681
click at [207, 172] on label "Превращение кустарника в лес" at bounding box center [363, 167] width 455 height 24
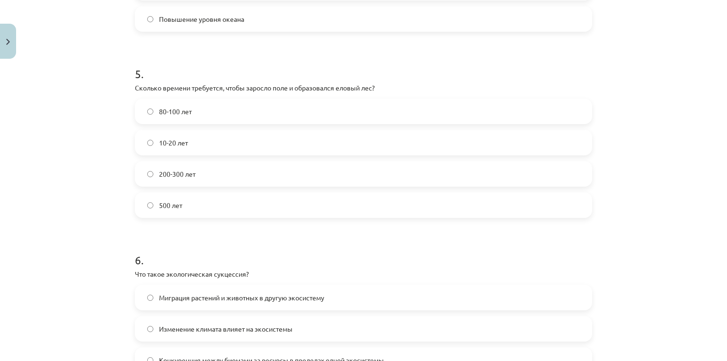
scroll to position [892, 0]
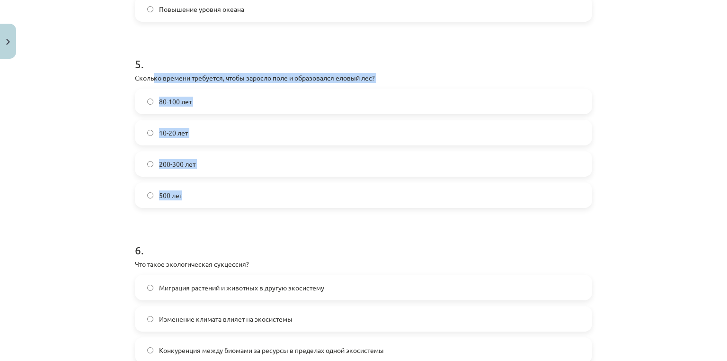
drag, startPoint x: 252, startPoint y: 189, endPoint x: 148, endPoint y: 80, distance: 150.7
click at [151, 82] on div "5 . Сколько времени требуется, чтобы заросло поле и образовался еловый лес? 80-…" at bounding box center [363, 124] width 457 height 167
click at [135, 74] on font "Сколько времени требуется, чтобы заросло поле и образовался еловый лес?" at bounding box center [255, 77] width 240 height 9
drag, startPoint x: 134, startPoint y: 74, endPoint x: 382, endPoint y: 78, distance: 247.6
click at [382, 78] on p "Сколько времени требуется, чтобы заросло поле и образовался еловый лес?" at bounding box center [363, 78] width 457 height 10
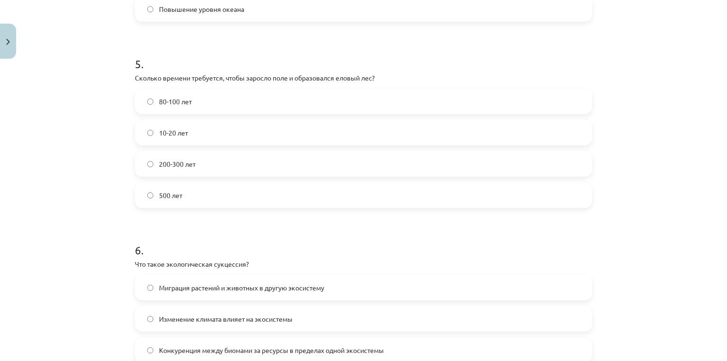
click at [91, 105] on div "Тема исследования: Биология, 9 класс, учебный материал для теста 1 класса #3 Те…" at bounding box center [363, 180] width 727 height 361
click at [171, 164] on font "200-300 лет" at bounding box center [177, 164] width 36 height 9
click at [172, 97] on font "80-100 лет" at bounding box center [175, 101] width 33 height 9
click at [185, 165] on font "200-300 лет" at bounding box center [177, 164] width 36 height 9
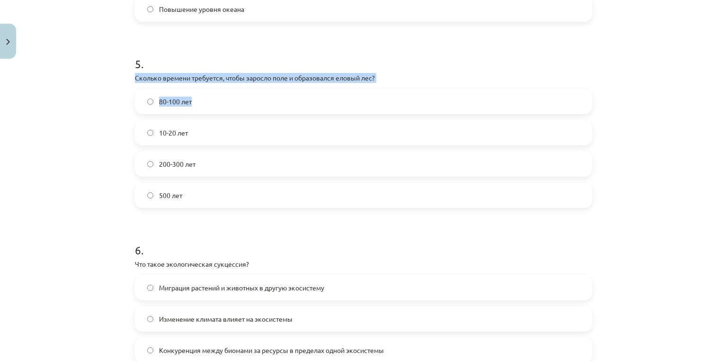
drag, startPoint x: 256, startPoint y: 70, endPoint x: 392, endPoint y: 85, distance: 137.7
click at [392, 85] on div "Тема исследования: Биология, 9 класс, учебный материал для теста 1 класса #3 Те…" at bounding box center [363, 180] width 727 height 361
drag, startPoint x: 368, startPoint y: 80, endPoint x: 127, endPoint y: 73, distance: 241.1
click at [129, 73] on div "17 XP Вы получите Легкий 77 выполняет Описание Задача Помощь 1 . Какой вред окр…" at bounding box center [363, 11] width 469 height 1681
click at [185, 165] on font "200-300 лет" at bounding box center [177, 164] width 36 height 9
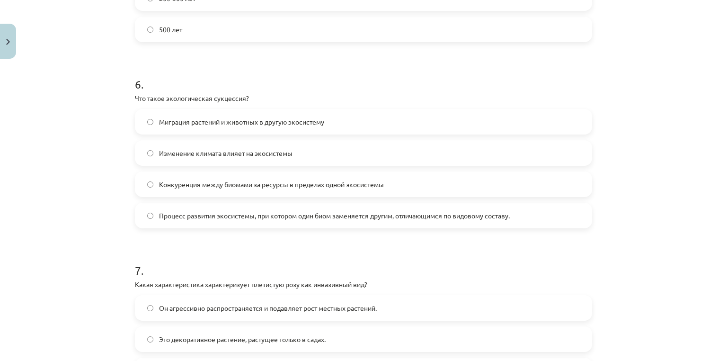
scroll to position [1114, 0]
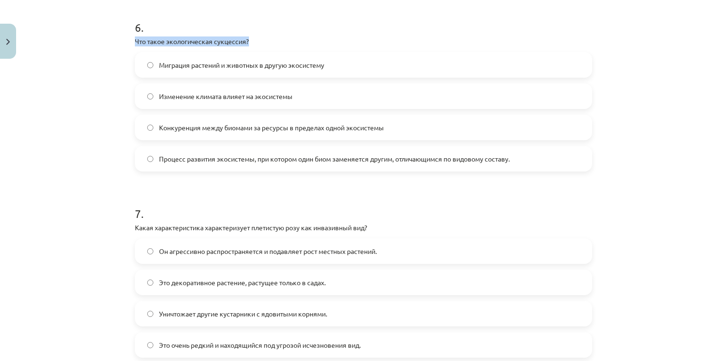
drag, startPoint x: 253, startPoint y: 45, endPoint x: 140, endPoint y: 51, distance: 113.3
click at [109, 44] on div "Тема исследования: Биология, 9 класс, учебный материал для теста 1 класса #3 Те…" at bounding box center [363, 180] width 727 height 361
drag, startPoint x: 141, startPoint y: 51, endPoint x: 129, endPoint y: 36, distance: 19.9
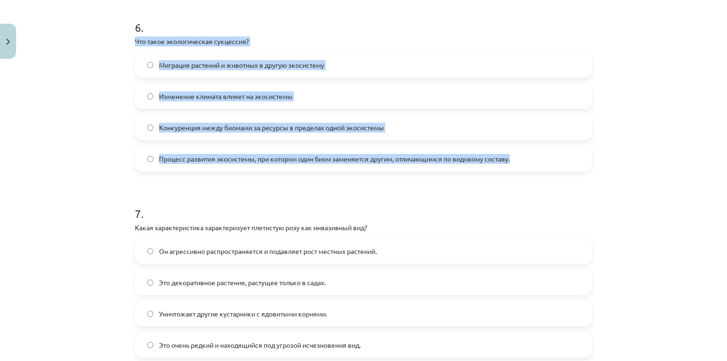
drag, startPoint x: 131, startPoint y: 36, endPoint x: 522, endPoint y: 151, distance: 408.1
click at [250, 166] on label "Процесс развития экосистемы, при котором один биом заменяется другим, отличающи…" at bounding box center [363, 159] width 455 height 24
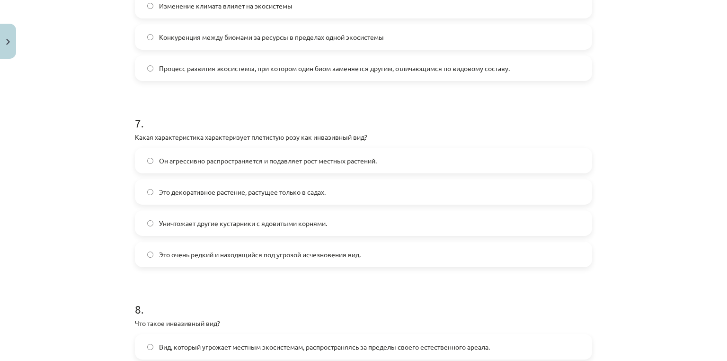
scroll to position [1228, 0]
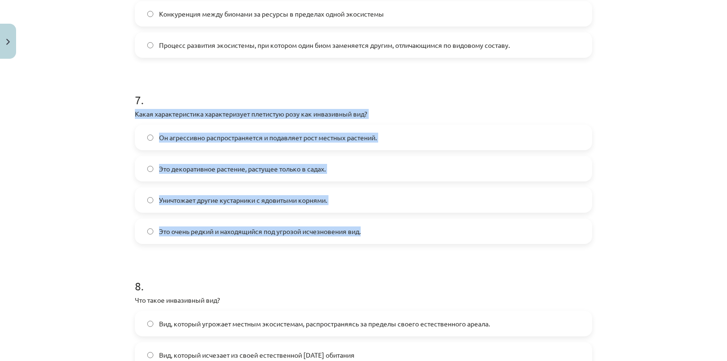
drag, startPoint x: 379, startPoint y: 227, endPoint x: 91, endPoint y: 115, distance: 308.3
click at [91, 115] on div "Тема исследования: Биология, 9 класс, учебный материал для теста 1 класса #3 Те…" at bounding box center [363, 180] width 727 height 361
drag, startPoint x: 119, startPoint y: 107, endPoint x: 404, endPoint y: 249, distance: 318.0
click at [407, 250] on div "Тема исследования: Биология, 9 класс, учебный материал для теста 1 класса #3 Те…" at bounding box center [363, 180] width 727 height 361
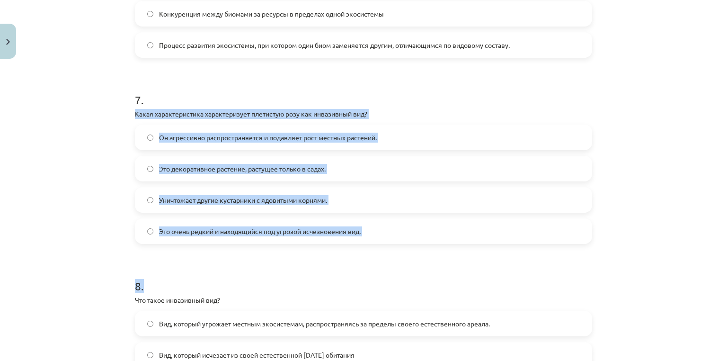
click at [135, 116] on font "Какая характеристика характеризует плетистую розу как инвазивный вид?" at bounding box center [251, 113] width 232 height 9
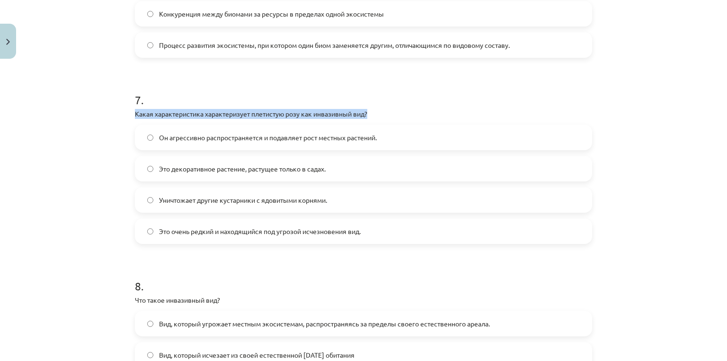
drag, startPoint x: 133, startPoint y: 116, endPoint x: 377, endPoint y: 114, distance: 243.8
click at [377, 114] on p "Какая характеристика характеризует плетистую розу как инвазивный вид?" at bounding box center [363, 114] width 457 height 10
click at [59, 145] on div "Тема исследования: Биология, 9 класс, учебный материал для теста 1 класса #3 Те…" at bounding box center [363, 180] width 727 height 361
click at [260, 241] on label "Это очень редкий и находящийся под угрозой исчезновения вид." at bounding box center [363, 231] width 455 height 24
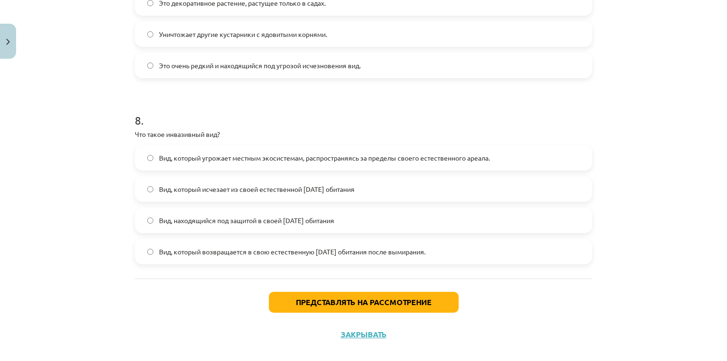
scroll to position [1407, 0]
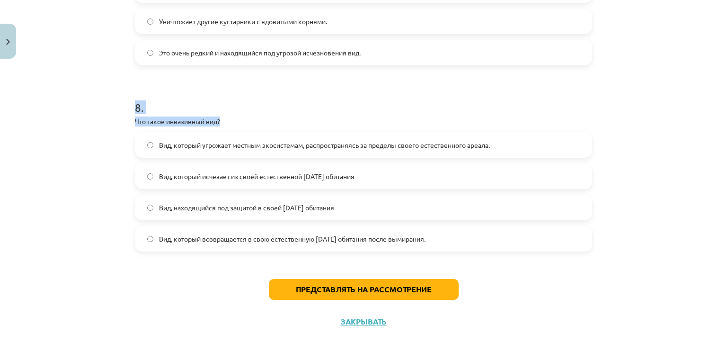
drag, startPoint x: 140, startPoint y: 115, endPoint x: 240, endPoint y: 124, distance: 100.8
click at [240, 124] on div "Тема исследования: Биология, 9 класс, учебный материал для теста 1 класса #3 Те…" at bounding box center [363, 180] width 727 height 361
click at [239, 123] on p "Что такое инвазивный вид?" at bounding box center [363, 121] width 457 height 10
drag, startPoint x: 239, startPoint y: 123, endPoint x: 132, endPoint y: 117, distance: 107.1
click at [135, 117] on p "Что такое инвазивный вид?" at bounding box center [363, 121] width 457 height 10
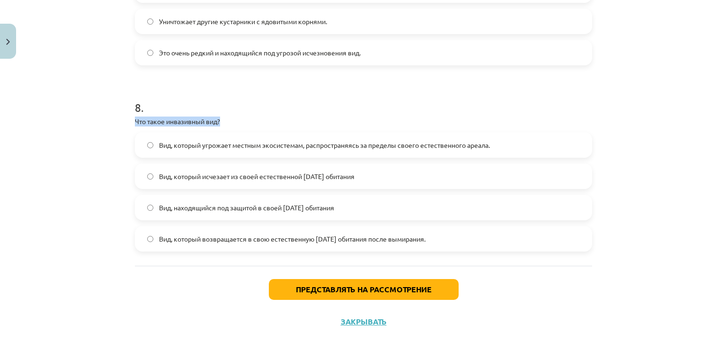
click at [63, 79] on div "Тема исследования: Биология, 9 класс, учебный материал для теста 1 класса #3 Те…" at bounding box center [363, 180] width 727 height 361
click at [208, 142] on font "Вид, который угрожает местным экосистемам, распространяясь за пределы своего ес…" at bounding box center [324, 145] width 331 height 9
click at [329, 275] on div "Представлять на рассмотрение Закрывать" at bounding box center [363, 299] width 457 height 66
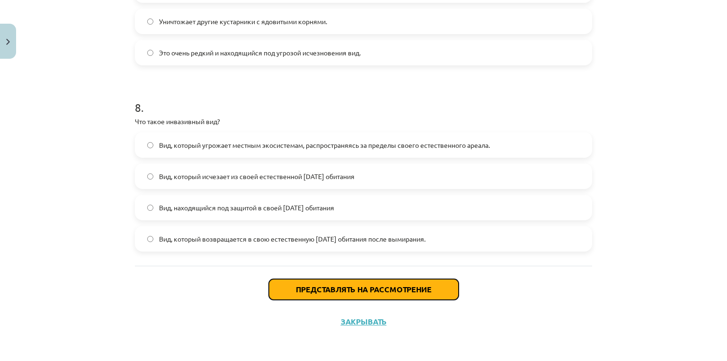
click at [334, 281] on button "Представлять на рассмотрение" at bounding box center [364, 289] width 190 height 21
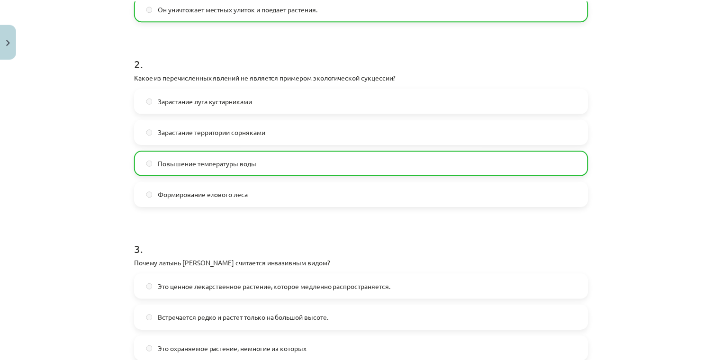
scroll to position [174, 0]
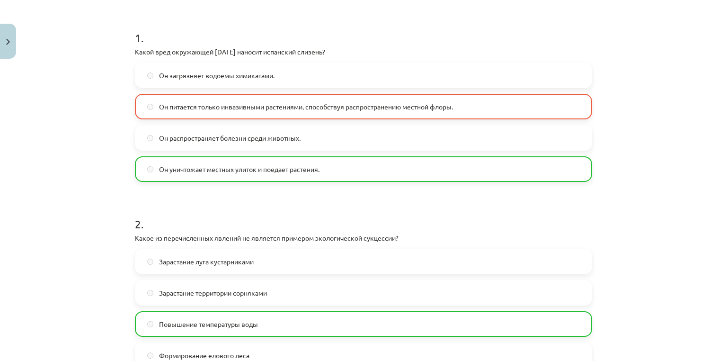
click at [22, 42] on div "Тема исследования: Биология, 9 класс, учебный материал для теста 1 класса #3 Те…" at bounding box center [363, 180] width 727 height 361
click at [12, 37] on button "Закрывать" at bounding box center [8, 41] width 16 height 35
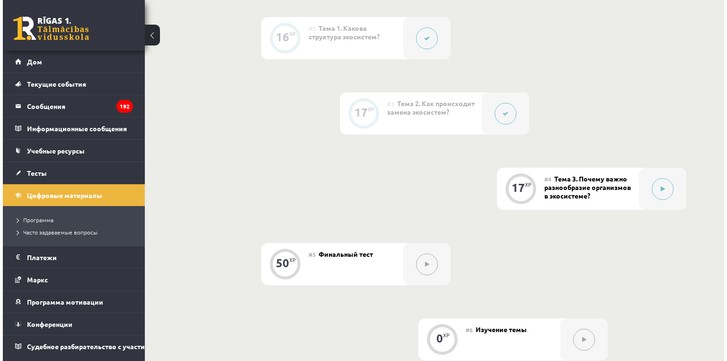
scroll to position [381, 0]
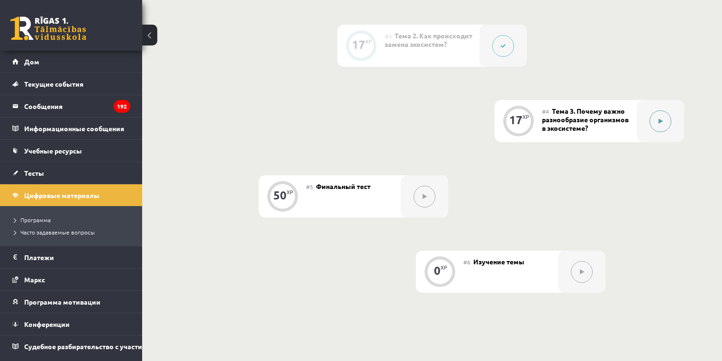
click at [649, 114] on div at bounding box center [659, 121] width 47 height 42
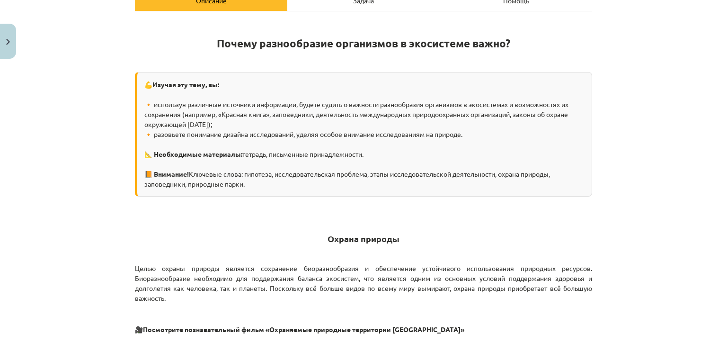
scroll to position [162, 0]
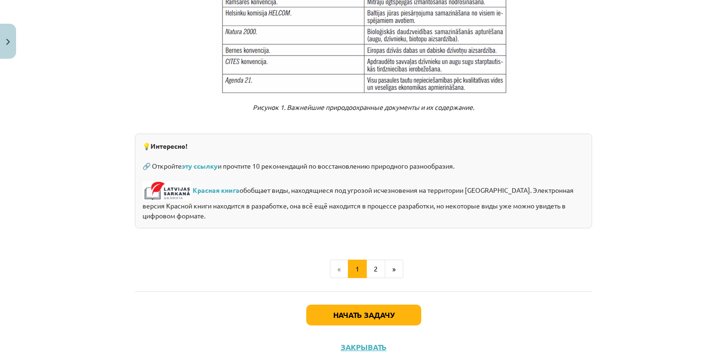
scroll to position [790, 0]
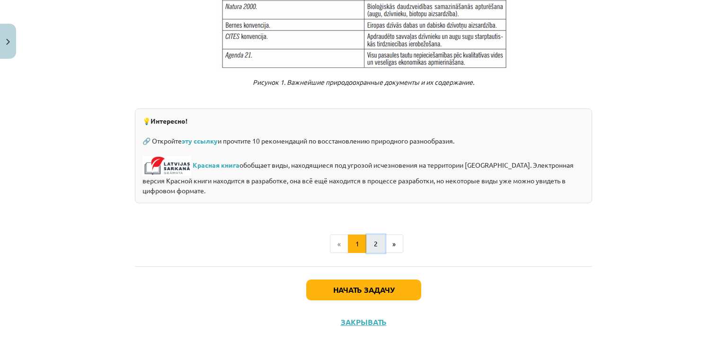
click at [368, 237] on button "2" at bounding box center [375, 243] width 19 height 19
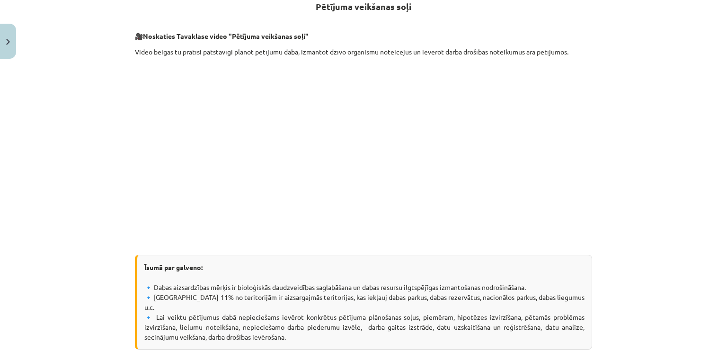
scroll to position [169, 0]
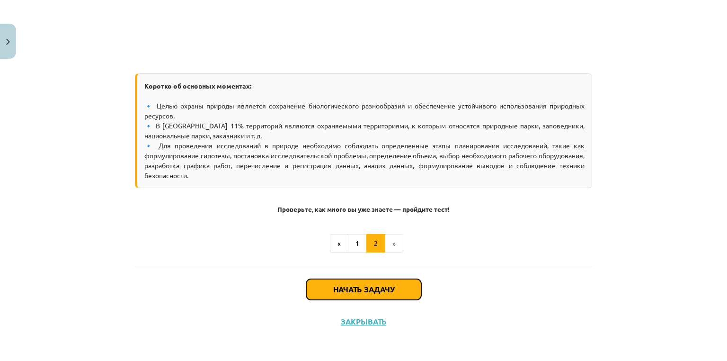
click at [371, 294] on button "Начать задачу" at bounding box center [363, 289] width 115 height 21
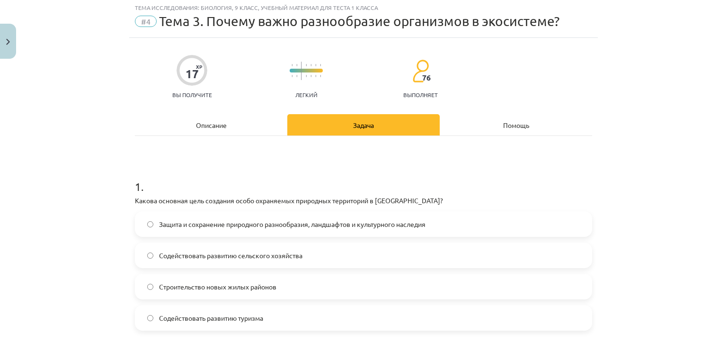
scroll to position [24, 0]
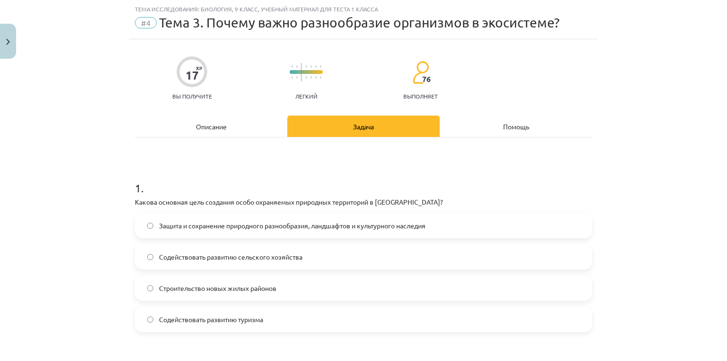
click at [279, 223] on font "Защита и сохранение природного разнообразия, ландшафтов и культурного наследия" at bounding box center [292, 225] width 267 height 9
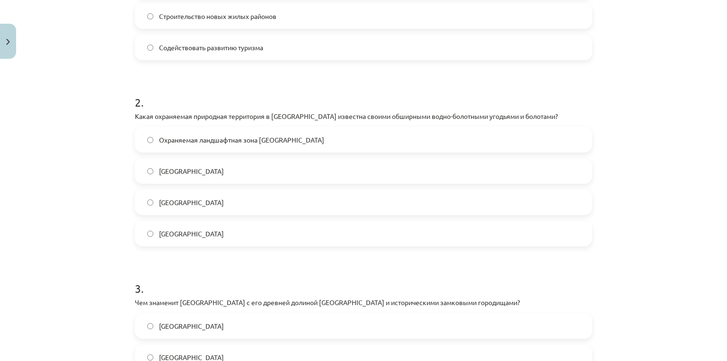
scroll to position [280, 0]
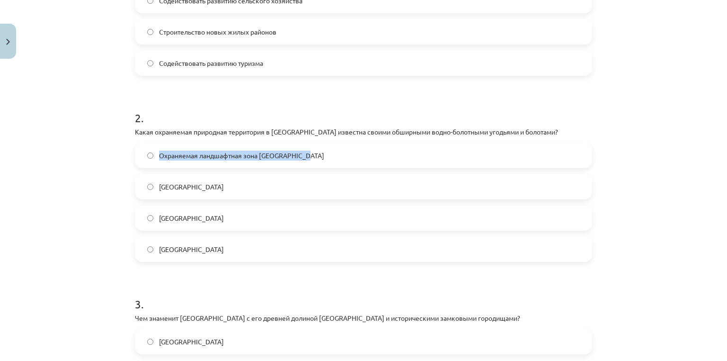
drag, startPoint x: 282, startPoint y: 152, endPoint x: 171, endPoint y: 152, distance: 111.3
click at [151, 154] on label "Охраняемая ландшафтная зона Северная Гауя" at bounding box center [363, 155] width 455 height 24
click at [294, 161] on label "Охраняемая ландшафтная зона Северная Гауя" at bounding box center [363, 155] width 455 height 24
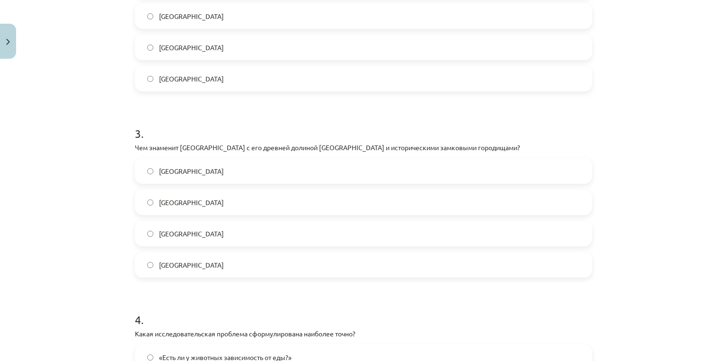
scroll to position [488, 0]
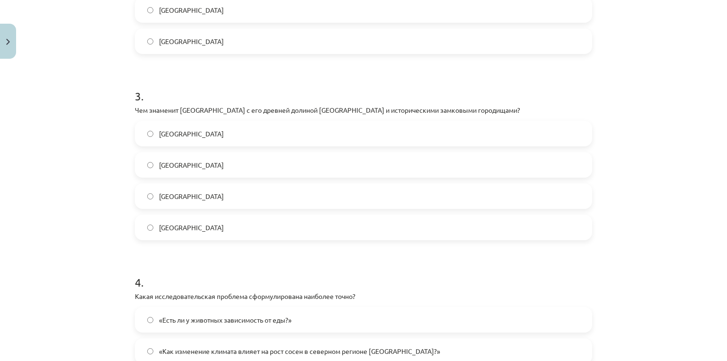
click at [248, 112] on font "Чем знаменит Латвийский национальный парк с его древней долиной Гауи и историче…" at bounding box center [327, 110] width 385 height 9
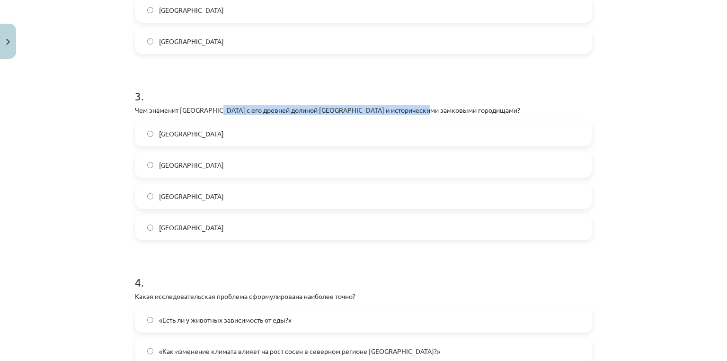
drag, startPoint x: 248, startPoint y: 112, endPoint x: 403, endPoint y: 112, distance: 155.3
click at [403, 112] on font "Чем знаменит Латвийский национальный парк с его древней долиной Гауи и историче…" at bounding box center [327, 110] width 385 height 9
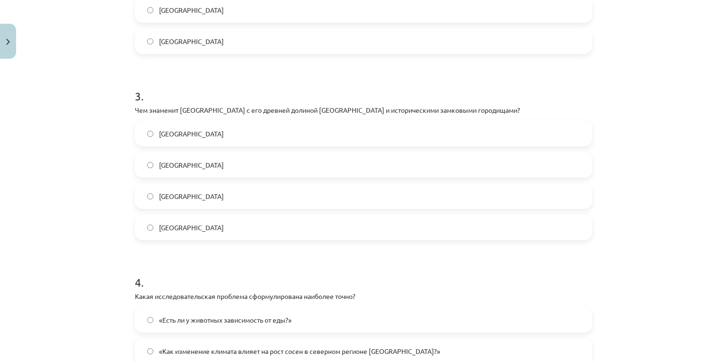
click at [232, 142] on label "Национальный парк Слитере" at bounding box center [363, 134] width 455 height 24
drag, startPoint x: 256, startPoint y: 134, endPoint x: 147, endPoint y: 138, distance: 109.4
click at [123, 137] on div "Тема исследования: Биология, 9 класс, учебный материал для теста 1 класса #4 Те…" at bounding box center [363, 180] width 727 height 361
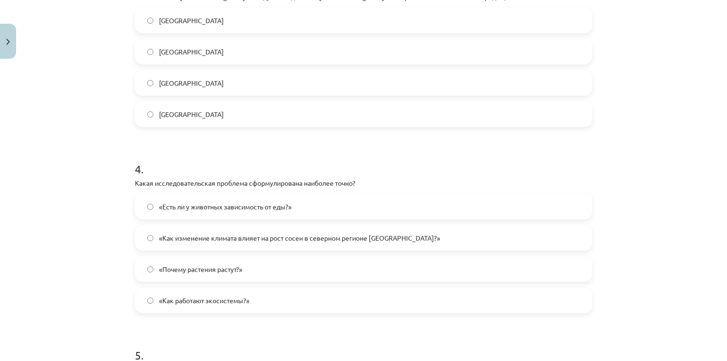
scroll to position [603, 0]
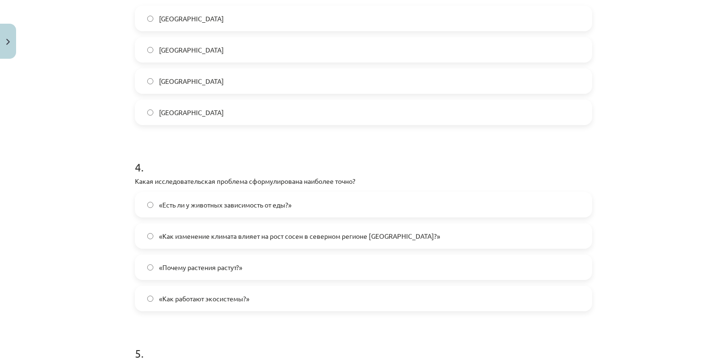
click at [255, 241] on label "«Как изменение климата влияет на рост сосен в северном регионе Латвии?»" at bounding box center [363, 236] width 455 height 24
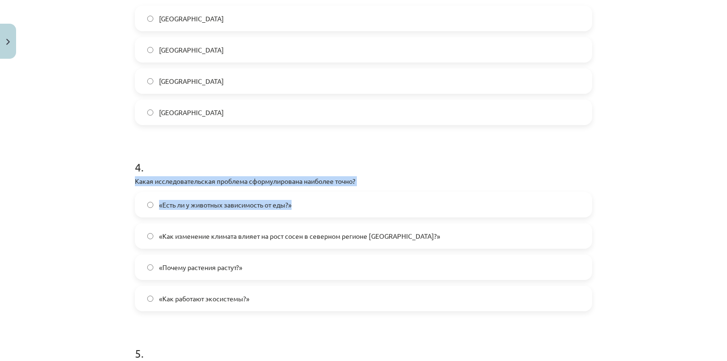
drag, startPoint x: 722, startPoint y: 170, endPoint x: 727, endPoint y: 190, distance: 20.1
click at [727, 190] on div "Тема исследования: Биология, 9 класс, учебный материал для теста 1 класса #4 Те…" at bounding box center [363, 180] width 727 height 361
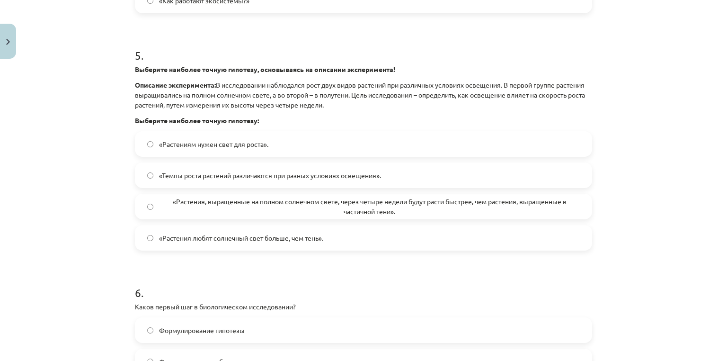
scroll to position [909, 0]
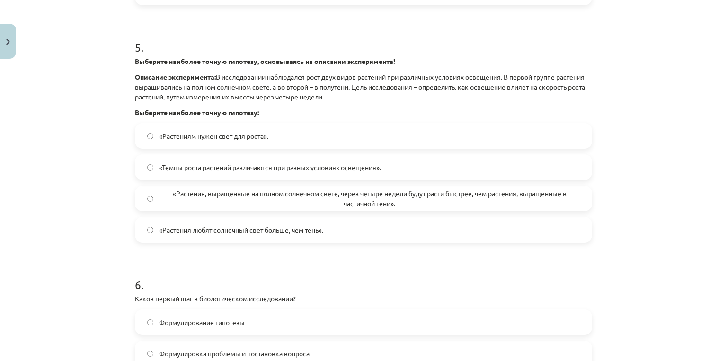
click at [398, 264] on h1 "6 ." at bounding box center [363, 275] width 457 height 29
click at [251, 197] on span "«Растения, выращенные на полном солнечном свете, через четыре недели будут раст…" at bounding box center [369, 198] width 421 height 20
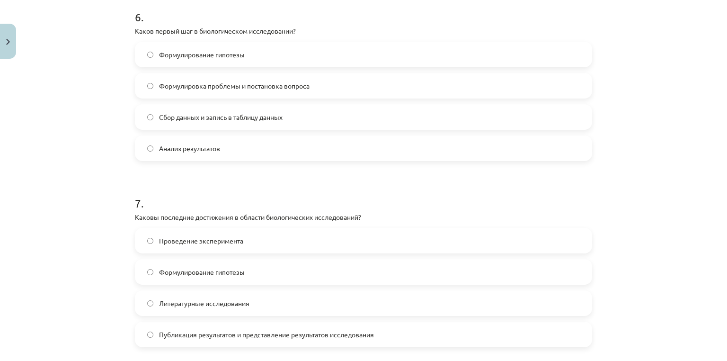
scroll to position [1140, 0]
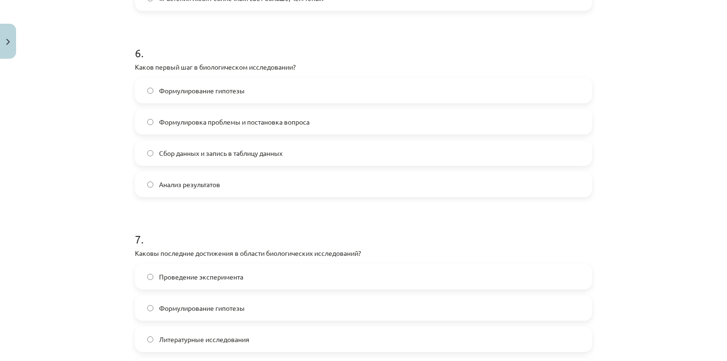
click at [232, 157] on label "Сбор данных и запись в таблицу данных" at bounding box center [363, 153] width 455 height 24
click at [220, 126] on label "Формулировка проблемы и постановка вопроса" at bounding box center [363, 122] width 455 height 24
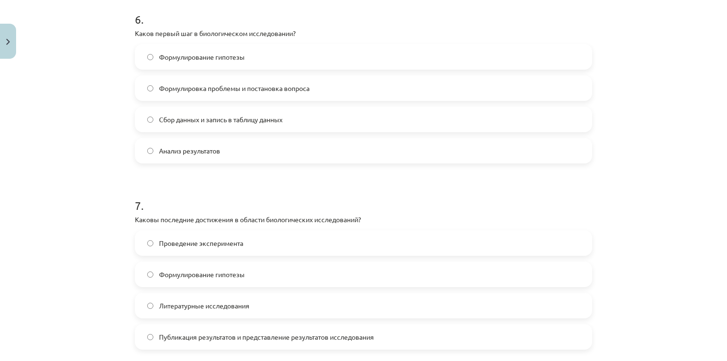
scroll to position [1216, 0]
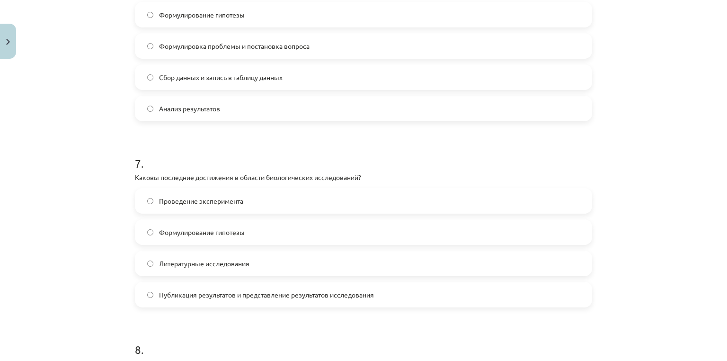
click at [276, 301] on label "Публикация результатов и представление результатов исследования" at bounding box center [363, 295] width 455 height 24
click at [213, 228] on font "Формулирование гипотезы" at bounding box center [202, 232] width 86 height 9
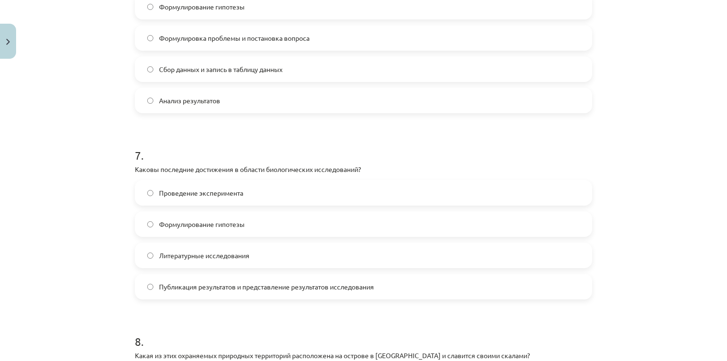
scroll to position [1430, 0]
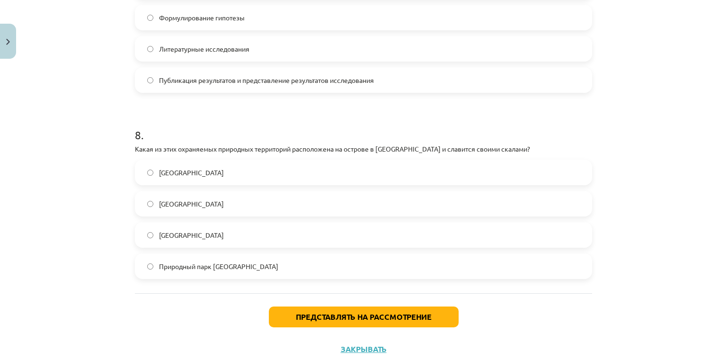
click at [224, 205] on font "Национальный парк Слитере" at bounding box center [191, 203] width 65 height 9
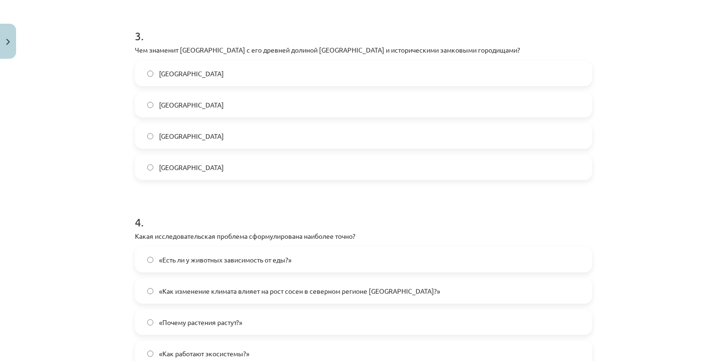
scroll to position [545, 0]
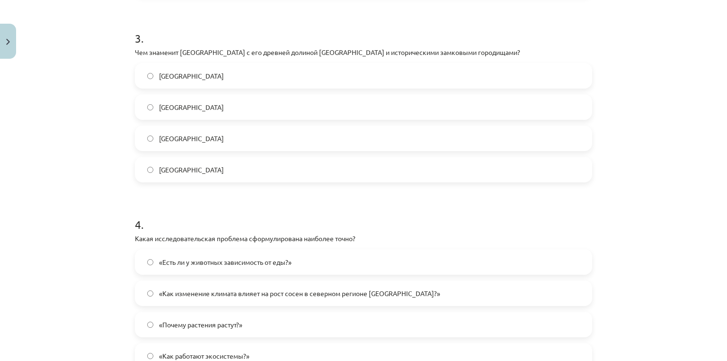
click at [286, 150] on div "Национальный парк Гауя" at bounding box center [363, 138] width 457 height 26
click at [278, 170] on label "Национальный парк Разна" at bounding box center [363, 170] width 455 height 24
click at [349, 98] on label "Национальный парк Кемери" at bounding box center [363, 107] width 455 height 24
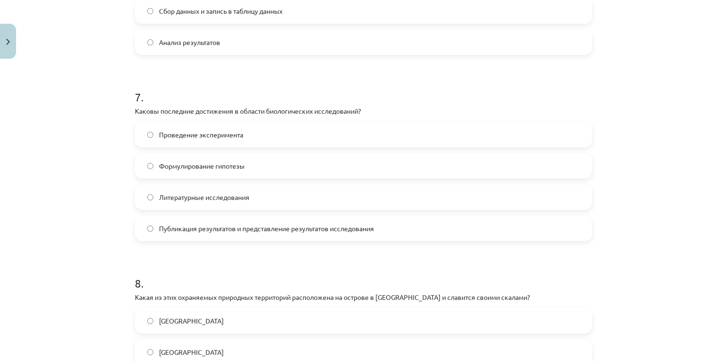
scroll to position [1458, 0]
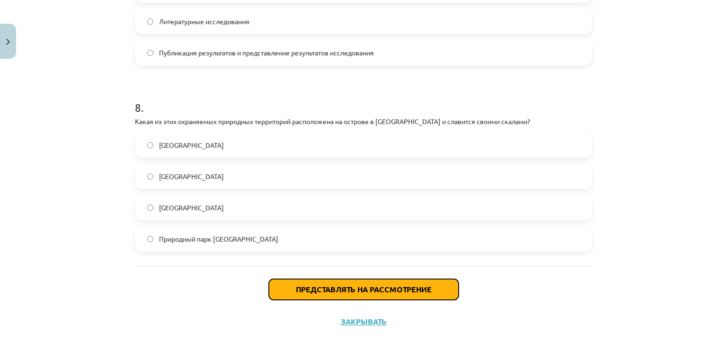
click at [364, 292] on font "Представлять на рассмотрение" at bounding box center [364, 289] width 136 height 10
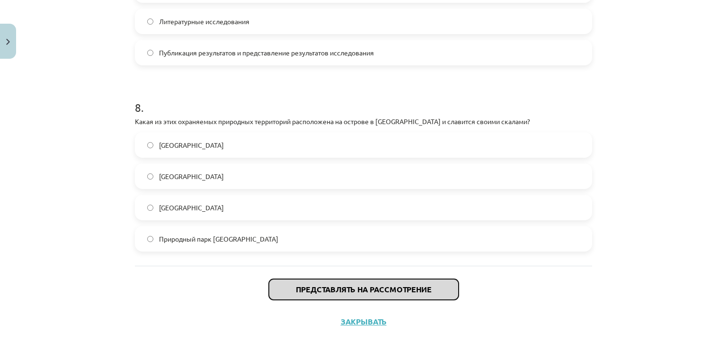
click at [362, 292] on font "Представлять на рассмотрение" at bounding box center [364, 289] width 136 height 10
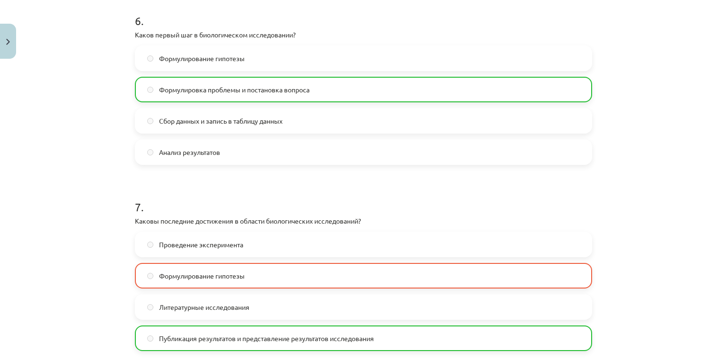
scroll to position [1488, 0]
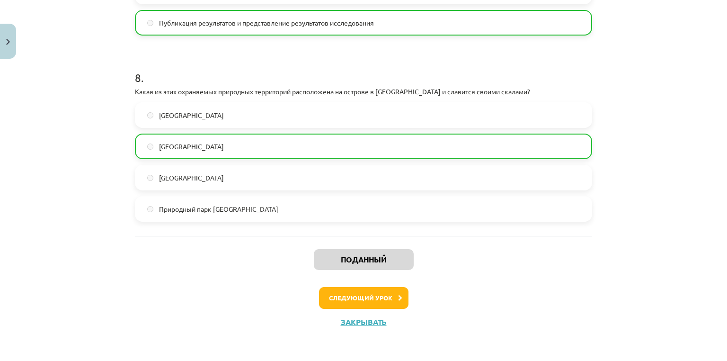
click at [362, 312] on div "Поданный Следующий урок Закрывать" at bounding box center [363, 284] width 457 height 97
click at [354, 303] on button "Следующий урок" at bounding box center [363, 298] width 89 height 22
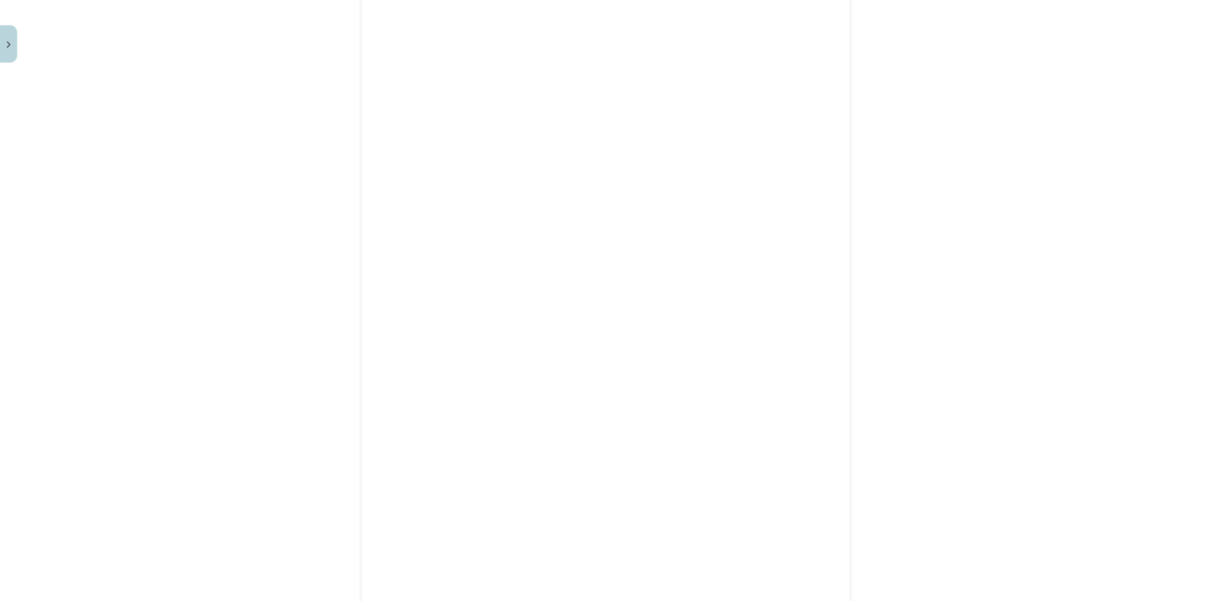
scroll to position [457, 0]
drag, startPoint x: 557, startPoint y: 147, endPoint x: 873, endPoint y: 294, distance: 348.4
click at [727, 294] on div "Тема исследования: Биология, 9 класс, учебный материал для теста 1 класса #5 Фи…" at bounding box center [606, 300] width 1212 height 601
click at [727, 322] on div "Тема исследования: Биология, 9 класс, учебный материал для теста 1 класса #5 Фи…" at bounding box center [606, 300] width 1212 height 601
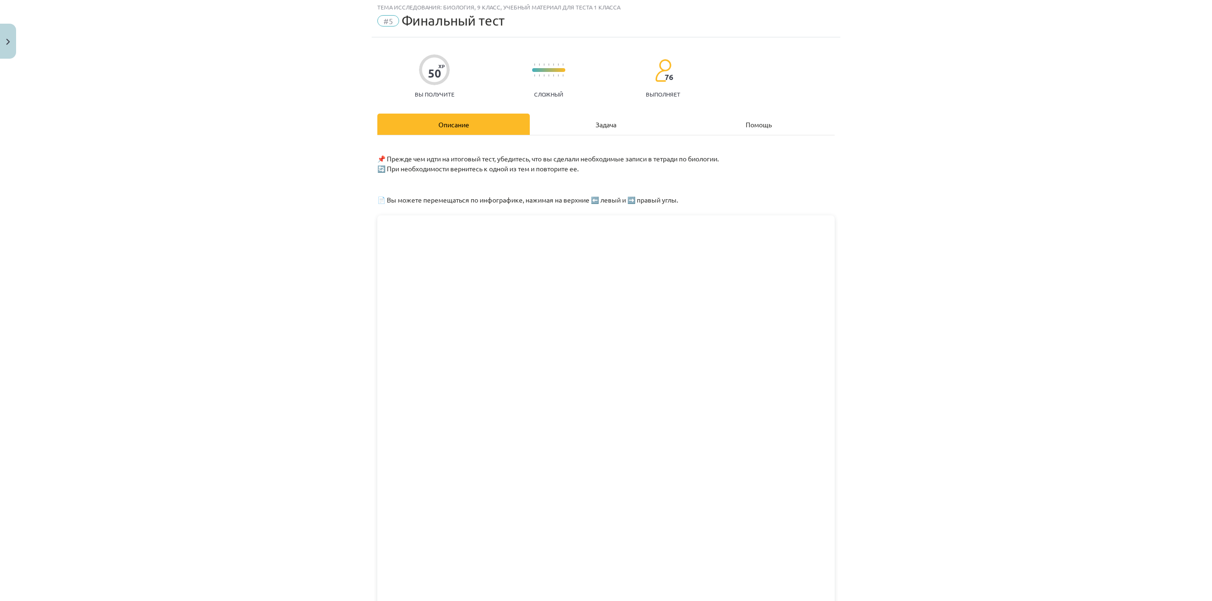
click at [568, 130] on div "Задача" at bounding box center [606, 124] width 152 height 21
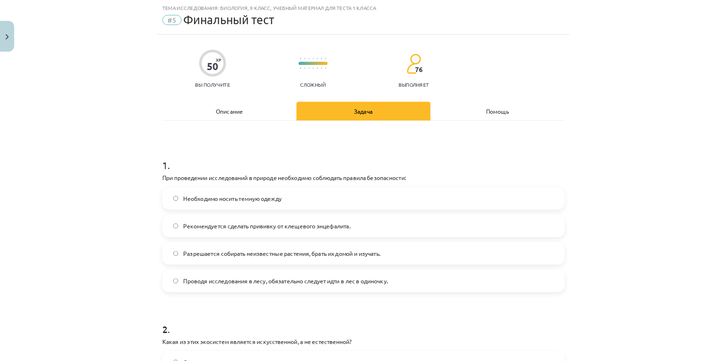
scroll to position [24, 0]
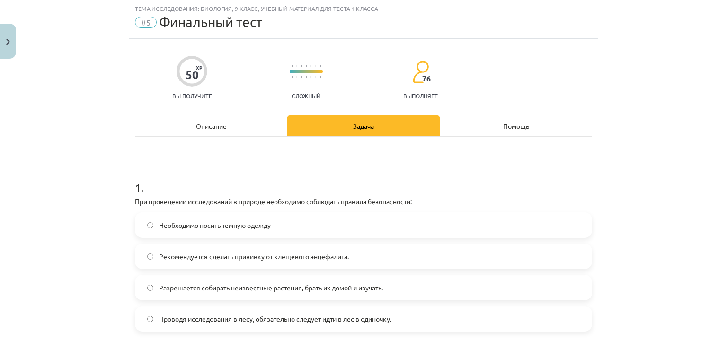
drag, startPoint x: 1195, startPoint y: 0, endPoint x: 258, endPoint y: 119, distance: 945.4
click at [258, 119] on div "Описание" at bounding box center [211, 125] width 152 height 21
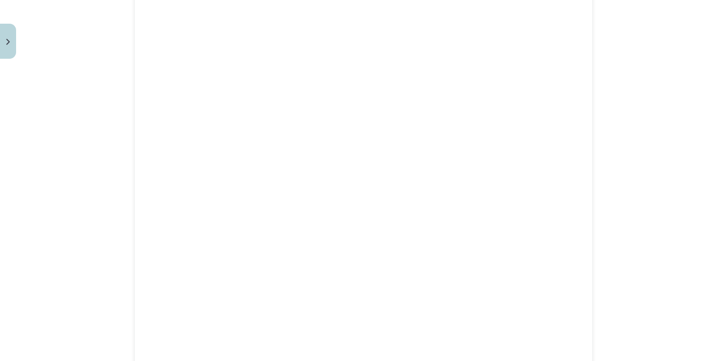
scroll to position [1021, 0]
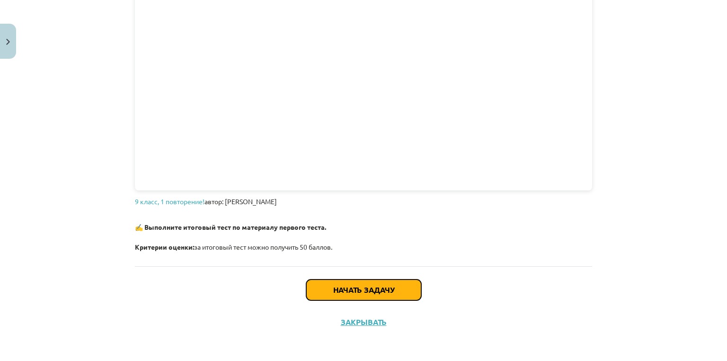
click at [348, 286] on font "Начать задачу" at bounding box center [363, 290] width 61 height 10
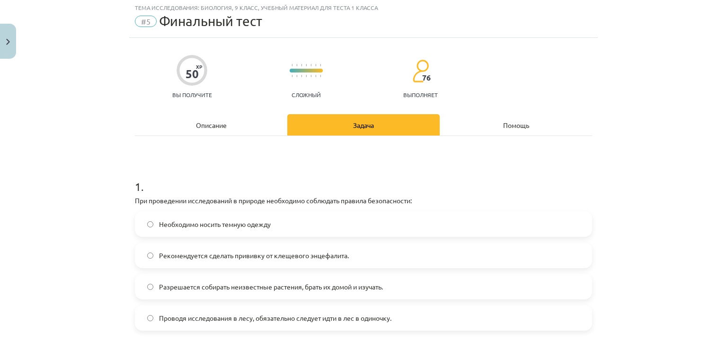
scroll to position [24, 0]
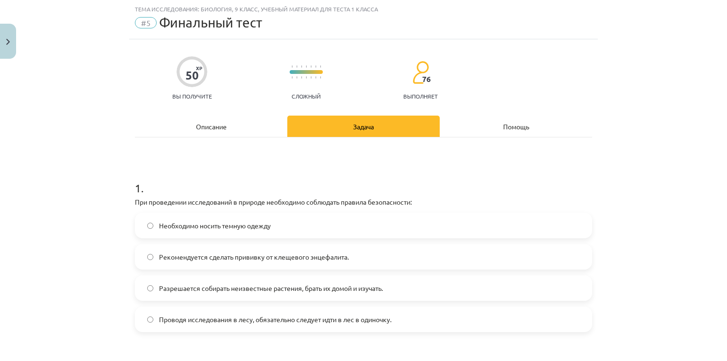
click at [263, 230] on span "Необходимо носить темную одежду" at bounding box center [215, 226] width 112 height 10
click at [288, 258] on font "Рекомендуется сделать прививку от клещевого энцефалита." at bounding box center [254, 256] width 190 height 9
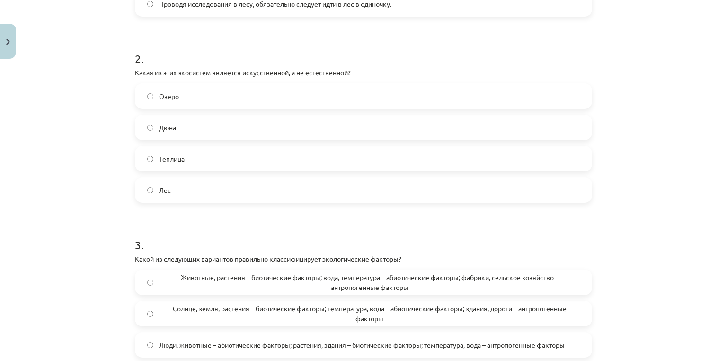
click at [193, 127] on label "Дюна" at bounding box center [363, 128] width 455 height 24
drag, startPoint x: 193, startPoint y: 127, endPoint x: 180, endPoint y: 151, distance: 27.1
click at [180, 151] on label "Теплица" at bounding box center [363, 159] width 455 height 24
click at [183, 151] on label "Теплица" at bounding box center [363, 159] width 455 height 24
drag, startPoint x: 183, startPoint y: 152, endPoint x: 151, endPoint y: 148, distance: 32.9
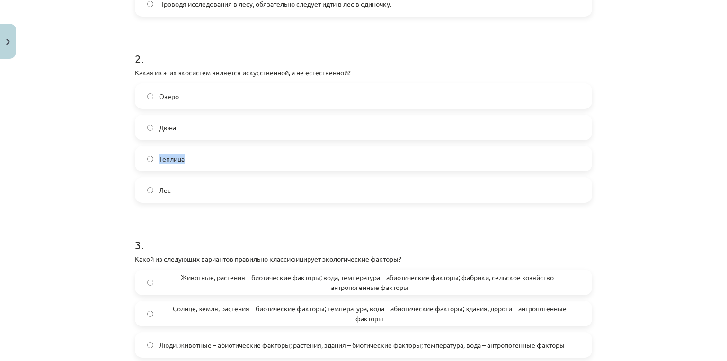
click at [147, 153] on label "Теплица" at bounding box center [363, 159] width 455 height 24
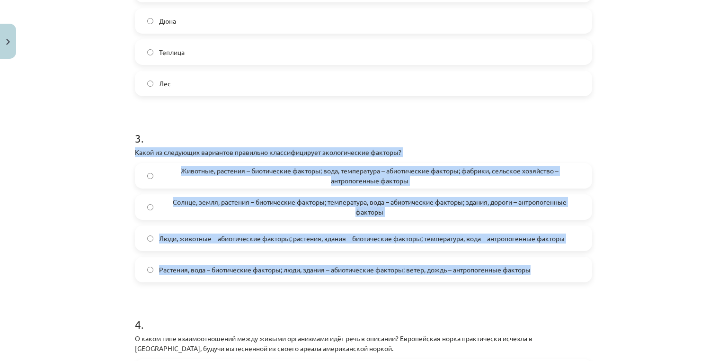
drag, startPoint x: 411, startPoint y: 230, endPoint x: 89, endPoint y: 147, distance: 332.5
click at [89, 147] on div "Тема исследования: Биология, 9 класс, учебный материал для теста 1 класса #5 Фи…" at bounding box center [363, 180] width 727 height 361
click at [189, 170] on font "Животные, растения – биотические факторы; вода, температура – ​​абиотические фа…" at bounding box center [370, 175] width 378 height 18
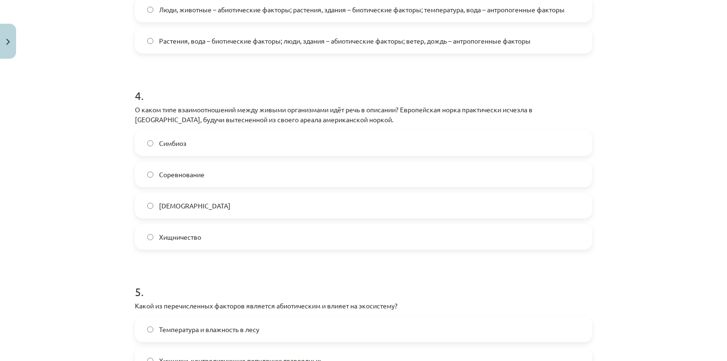
scroll to position [595, 0]
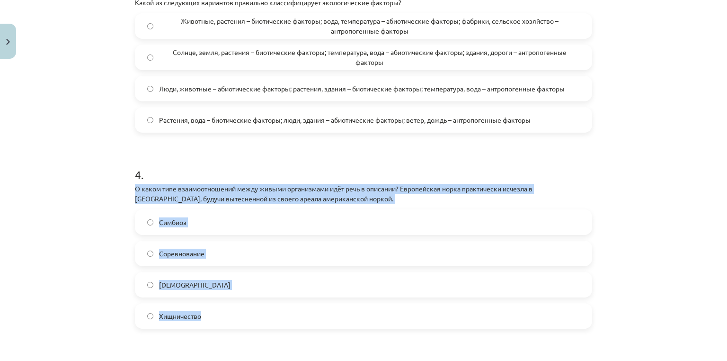
drag, startPoint x: 194, startPoint y: 280, endPoint x: 127, endPoint y: 182, distance: 118.6
click at [189, 310] on label "Хищничество" at bounding box center [363, 316] width 455 height 24
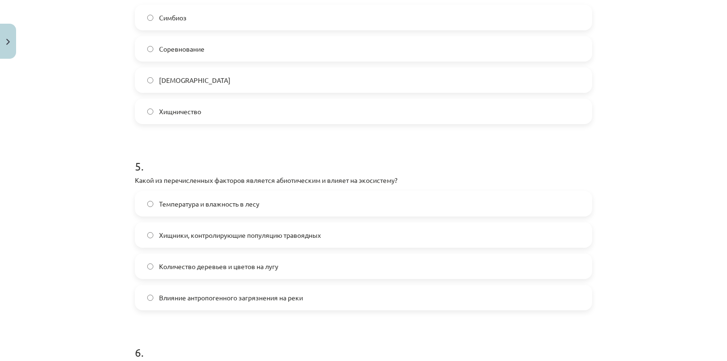
scroll to position [805, 0]
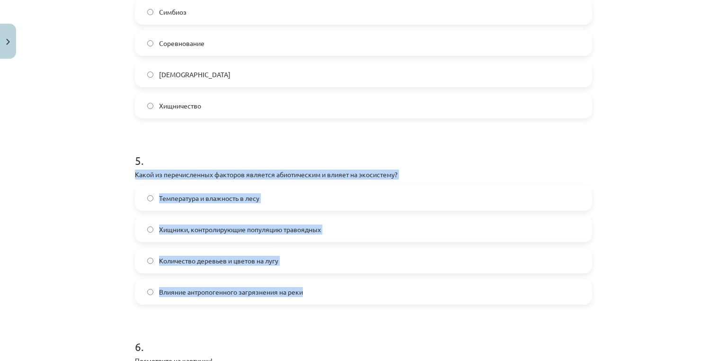
drag, startPoint x: 334, startPoint y: 237, endPoint x: 127, endPoint y: 172, distance: 217.1
click at [182, 199] on font "Температура и влажность в лесу" at bounding box center [209, 198] width 100 height 9
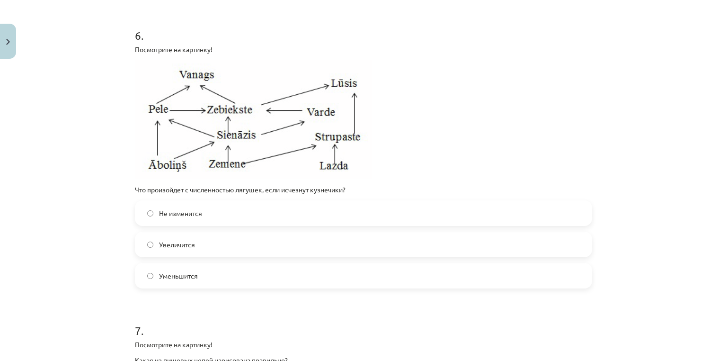
scroll to position [1119, 0]
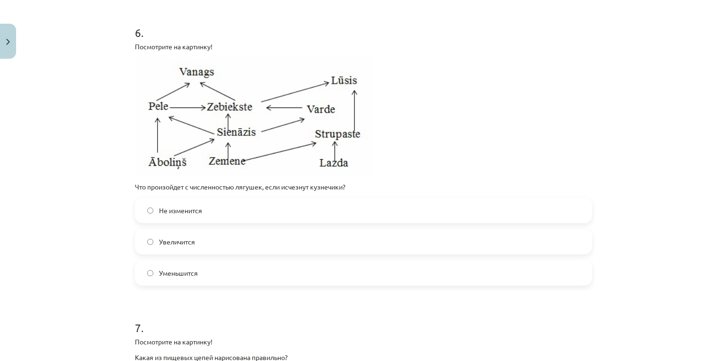
click at [352, 146] on img at bounding box center [253, 116] width 237 height 119
click at [330, 187] on font "Что произойдет с численностью лягушек, если исчезнут кузнечики?" at bounding box center [240, 186] width 211 height 9
click at [346, 186] on p "Что произойдет с численностью лягушек, если исчезнут кузнечики?" at bounding box center [363, 187] width 457 height 10
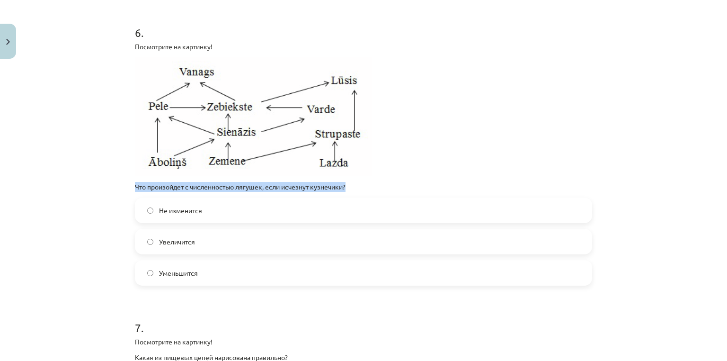
drag, startPoint x: 346, startPoint y: 186, endPoint x: 161, endPoint y: 186, distance: 184.6
click at [161, 187] on p "Что произойдет с численностью лягушек, если исчезнут кузнечики?" at bounding box center [363, 187] width 457 height 10
click at [194, 268] on span "Уменьшится" at bounding box center [178, 273] width 39 height 10
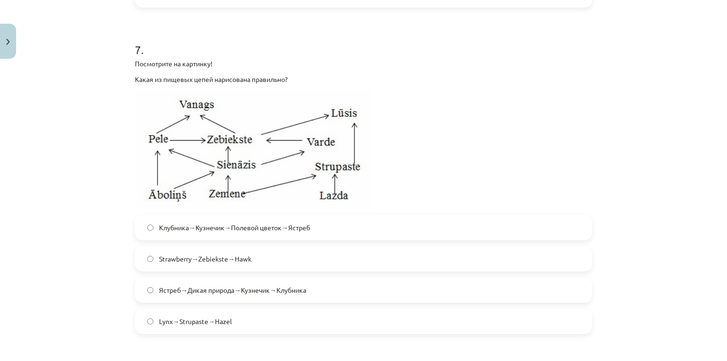
scroll to position [1403, 0]
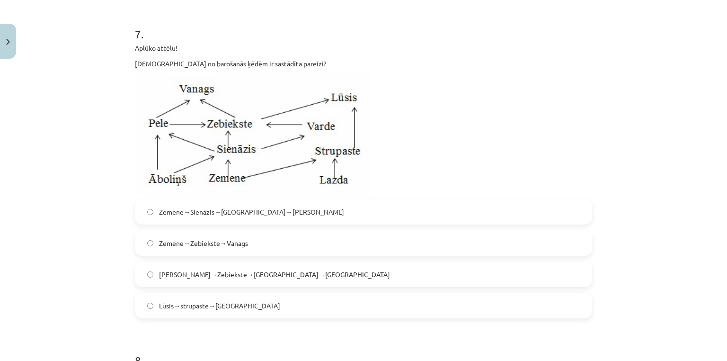
click at [271, 217] on span "Zemene→Sienāzis→Zebiekste→Vanags" at bounding box center [251, 212] width 185 height 10
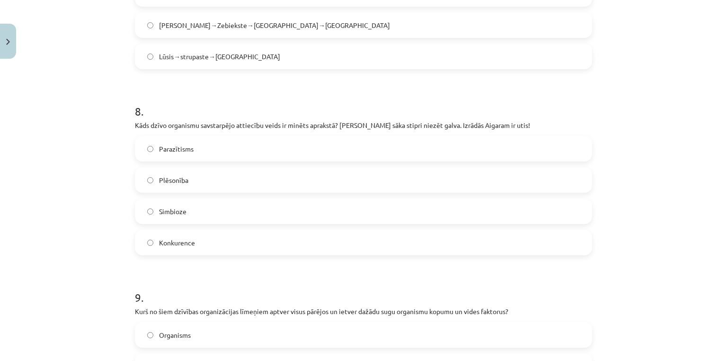
scroll to position [1655, 0]
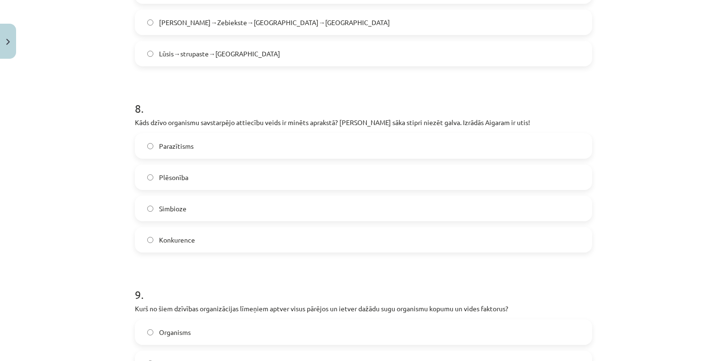
drag, startPoint x: 303, startPoint y: 283, endPoint x: 296, endPoint y: 293, distance: 11.6
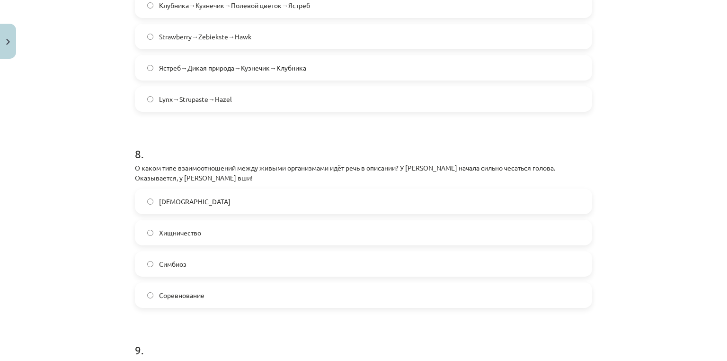
scroll to position [1648, 0]
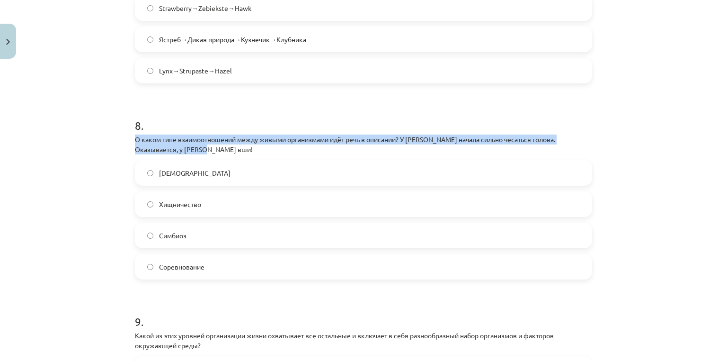
drag, startPoint x: 176, startPoint y: 148, endPoint x: 130, endPoint y: 136, distance: 47.4
click at [62, 121] on div "Тема исследования: Биология, 9 класс, учебный материал для теста 1 класса #5 Фи…" at bounding box center [363, 180] width 727 height 361
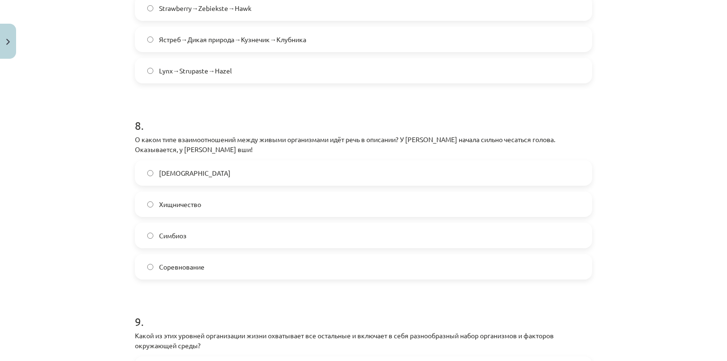
click at [167, 237] on font "Симбиоз" at bounding box center [172, 235] width 27 height 9
click at [170, 176] on span "Паразитизм" at bounding box center [194, 173] width 71 height 10
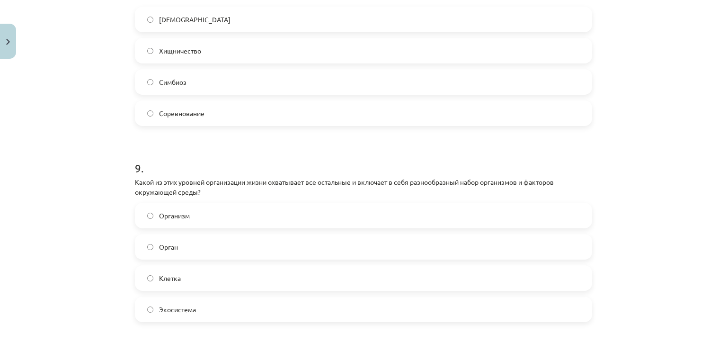
scroll to position [1804, 0]
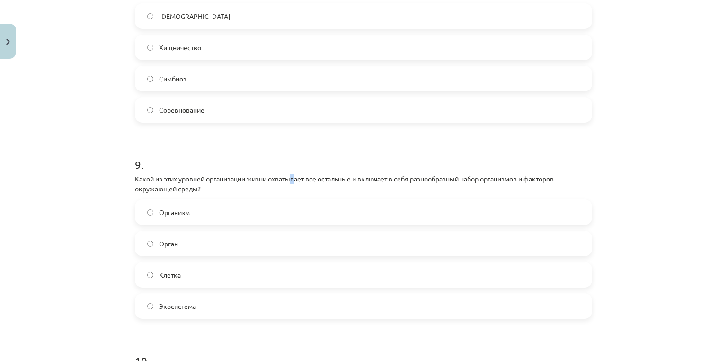
click at [292, 175] on font "Какой из этих уровней организации жизни охватывает все остальные и включает в с…" at bounding box center [344, 183] width 419 height 18
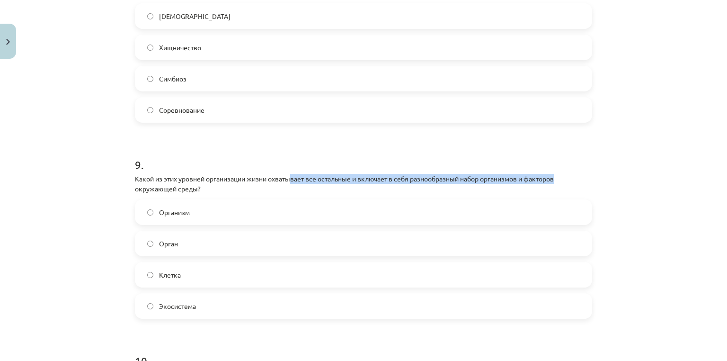
drag, startPoint x: 292, startPoint y: 175, endPoint x: 521, endPoint y: 185, distance: 229.3
click at [560, 182] on p "Какой из этих уровней организации жизни охватывает все остальные и включает в с…" at bounding box center [363, 184] width 457 height 20
click at [434, 184] on p "Какой из этих уровней организации жизни охватывает все остальные и включает в с…" at bounding box center [363, 184] width 457 height 20
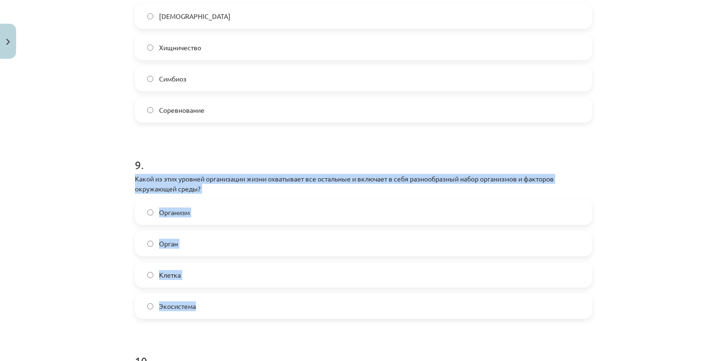
drag, startPoint x: 208, startPoint y: 311, endPoint x: 122, endPoint y: 176, distance: 159.4
click at [122, 176] on div "Тема исследования: Биология, 9 класс, учебный материал для теста 1 класса #5 Фи…" at bounding box center [363, 180] width 727 height 361
click at [185, 308] on font "Экосистема" at bounding box center [177, 306] width 37 height 9
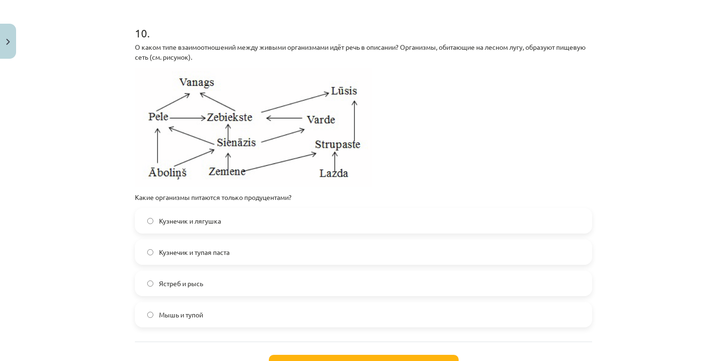
scroll to position [2138, 0]
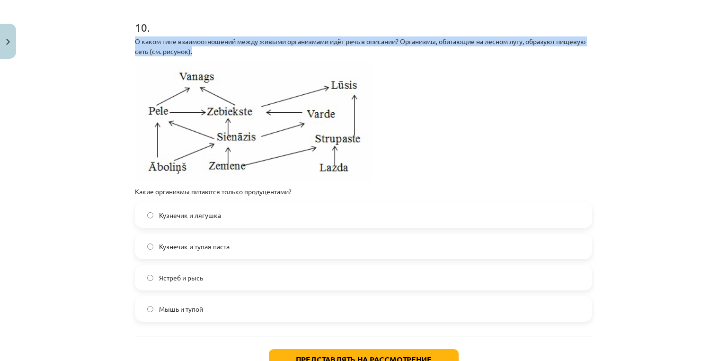
drag, startPoint x: 239, startPoint y: 53, endPoint x: 124, endPoint y: 45, distance: 114.9
click at [124, 45] on div "Тема исследования: Биология, 9 класс, учебный материал для теста 1 класса #5 Фи…" at bounding box center [363, 180] width 727 height 361
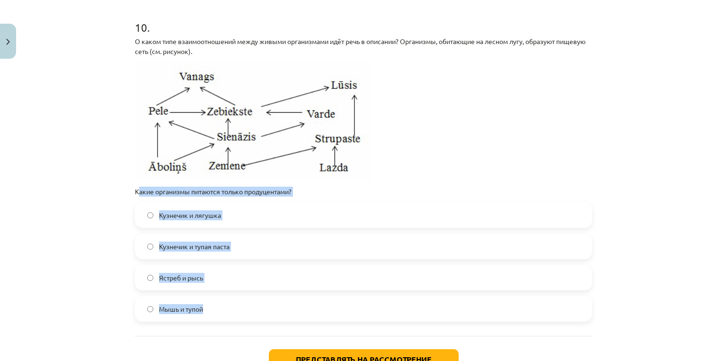
drag, startPoint x: 235, startPoint y: 286, endPoint x: 134, endPoint y: 192, distance: 137.7
click at [135, 192] on div "10 . О каком типе взаимоотношений между живыми организмами идёт речь в описании…" at bounding box center [363, 162] width 457 height 317
click at [135, 192] on font "Какие организмы питаются только продуцентами?" at bounding box center [213, 191] width 157 height 9
drag, startPoint x: 131, startPoint y: 191, endPoint x: 216, endPoint y: 305, distance: 142.1
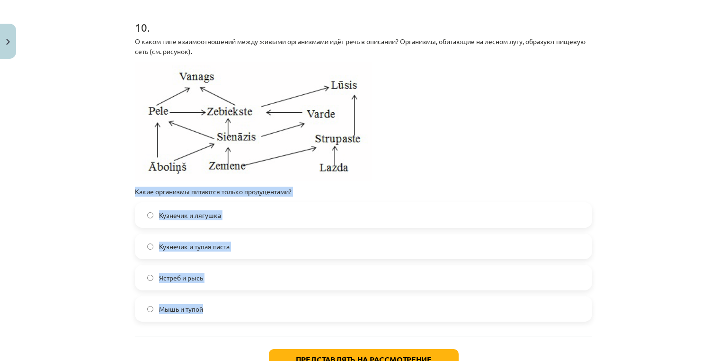
click at [73, 210] on div "Тема исследования: Биология, 9 класс, учебный материал для теста 1 класса #5 Фи…" at bounding box center [363, 180] width 727 height 361
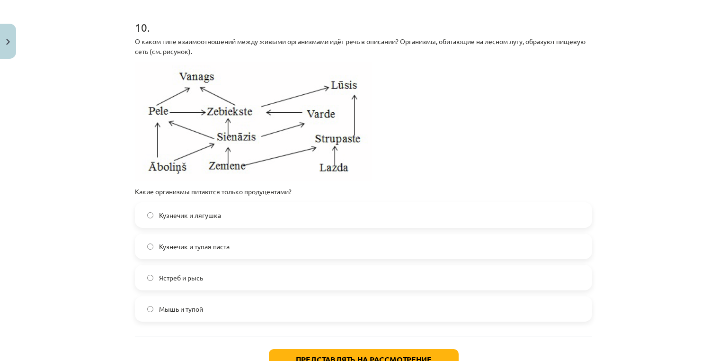
click at [245, 263] on div "Кузнечик и лягушка Кузнечик и тупая паста Ястреб и рысь Мышь и тупой" at bounding box center [363, 261] width 457 height 119
click at [241, 283] on label "Ястреб и рысь" at bounding box center [363, 278] width 455 height 24
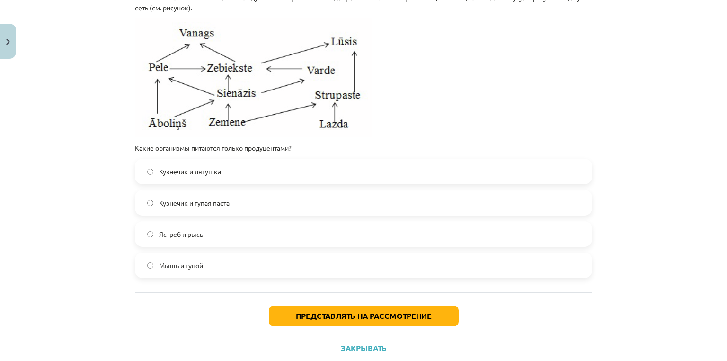
scroll to position [2208, 0]
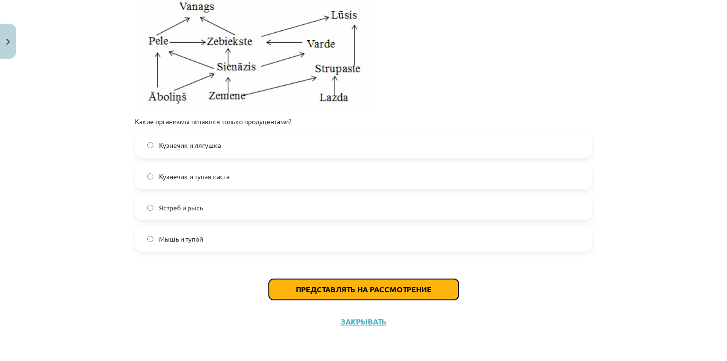
click at [360, 287] on font "Представлять на рассмотрение" at bounding box center [364, 289] width 136 height 10
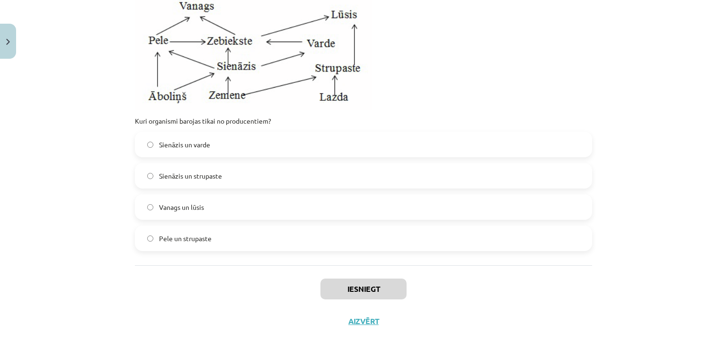
scroll to position [2178, 0]
click at [530, 61] on p at bounding box center [363, 50] width 457 height 119
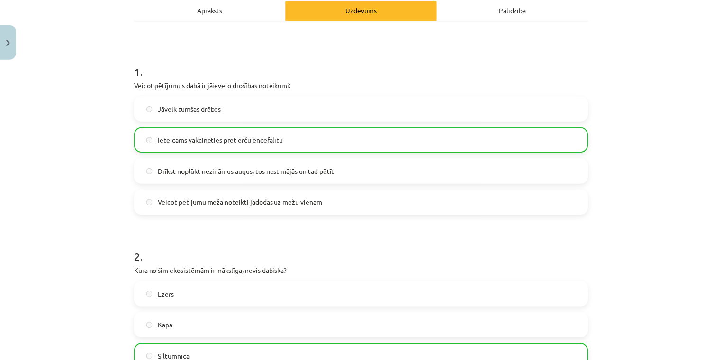
scroll to position [0, 0]
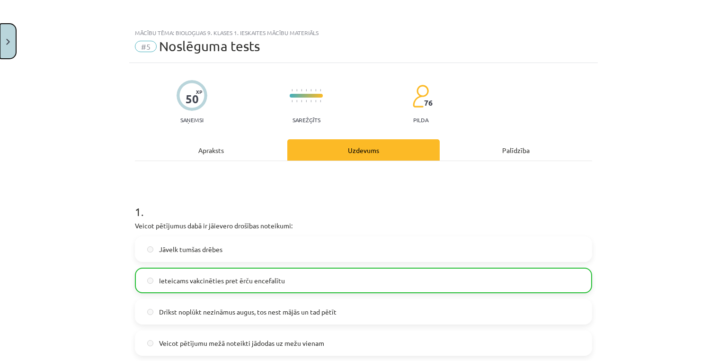
click at [3, 28] on button "Close" at bounding box center [8, 41] width 16 height 35
click at [9, 40] on div "Mācību tēma: Bioloģijas 9. klases 1. ieskaites mācību materiāls #5 Noslēguma te…" at bounding box center [363, 180] width 727 height 361
click at [727, 178] on div "Mācību tēma: Bioloģijas 9. klases 1. ieskaites mācību materiāls #5 Noslēguma te…" at bounding box center [363, 180] width 727 height 361
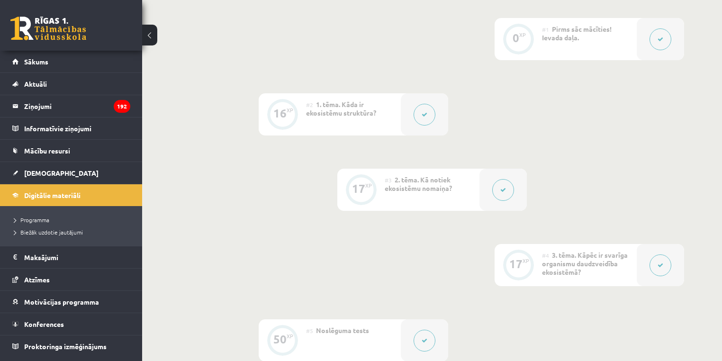
drag, startPoint x: 727, startPoint y: 179, endPoint x: 727, endPoint y: 165, distance: 14.2
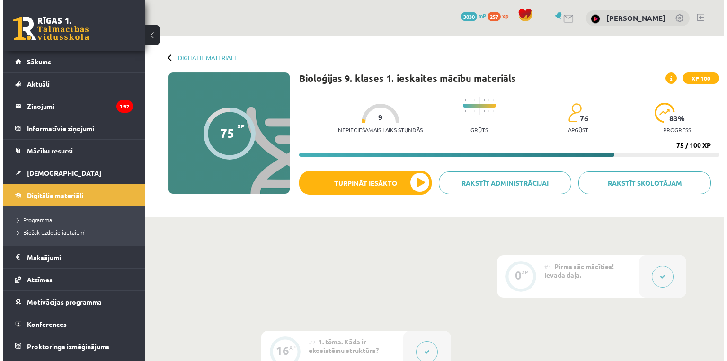
scroll to position [478, 0]
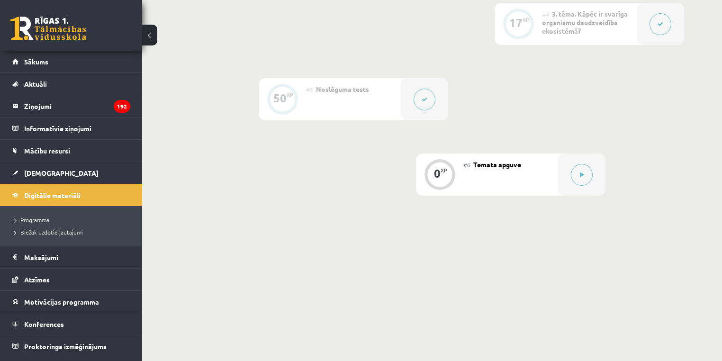
drag, startPoint x: 614, startPoint y: 180, endPoint x: 607, endPoint y: 181, distance: 6.2
click at [569, 173] on div at bounding box center [581, 174] width 47 height 42
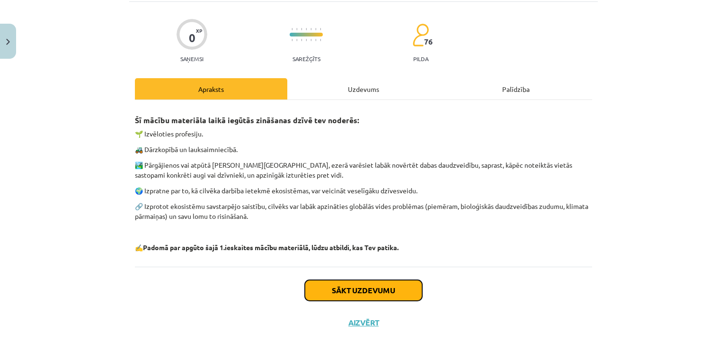
click at [332, 290] on button "Sākt uzdevumu" at bounding box center [363, 290] width 117 height 21
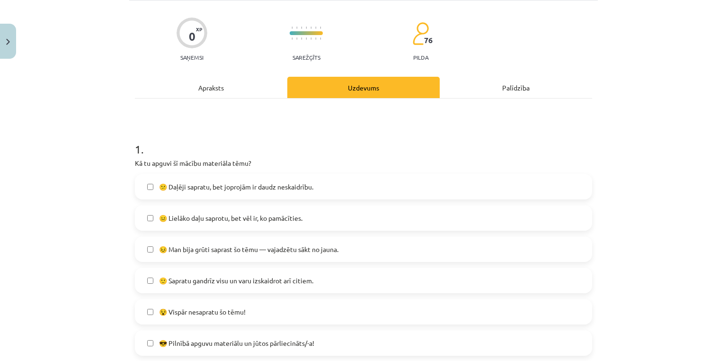
scroll to position [99, 0]
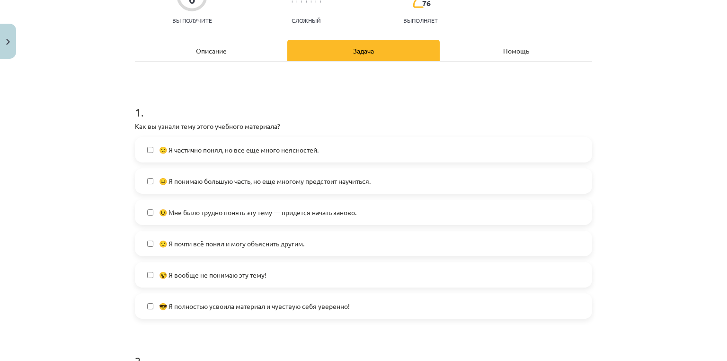
click at [197, 240] on font "🙂 Я почти всё понял и могу объяснить другим." at bounding box center [231, 243] width 145 height 9
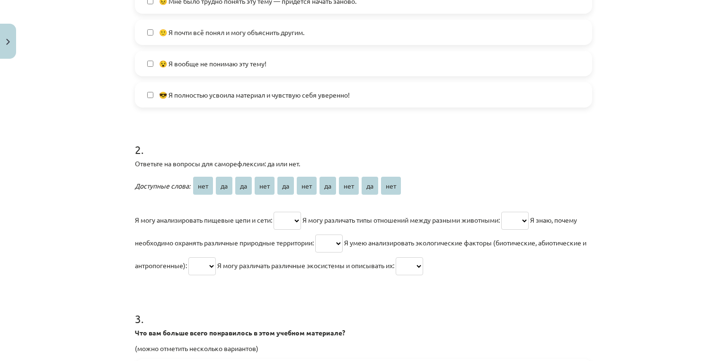
scroll to position [405, 0]
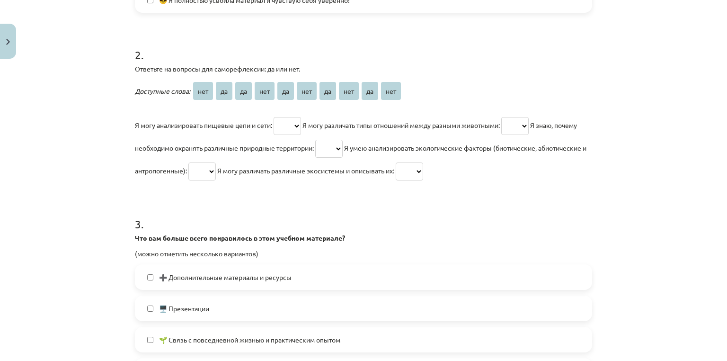
click at [289, 123] on select "*** ** ** *** ** *** ** *** ** ***" at bounding box center [287, 126] width 27 height 18
select select "**"
click at [274, 117] on select "*** ** ** *** ** *** ** *** ** ***" at bounding box center [287, 126] width 27 height 18
click at [517, 125] on select "*** ** ** *** ** *** ** *** ** ***" at bounding box center [514, 126] width 27 height 18
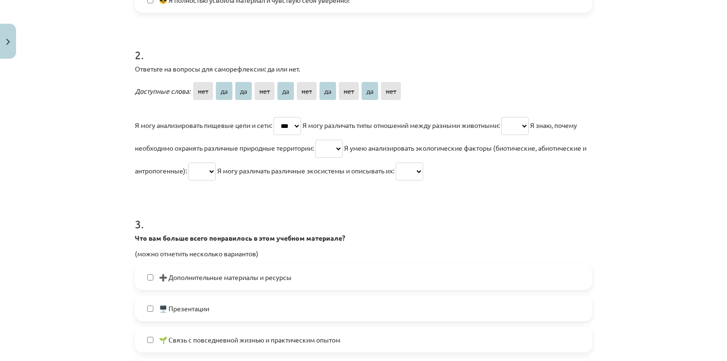
click at [521, 125] on select "*** ** ** *** ** *** ** *** ** ***" at bounding box center [514, 126] width 27 height 18
click at [510, 172] on p "Я могу анализировать пищевые цепи и сети: *** ** ** *** ** *** ** *** ** *** Я …" at bounding box center [363, 148] width 457 height 68
drag, startPoint x: 520, startPoint y: 118, endPoint x: 525, endPoint y: 130, distance: 12.6
click at [520, 118] on select "*** ** ** *** ** *** ** *** ** ***" at bounding box center [514, 126] width 27 height 18
select select "**"
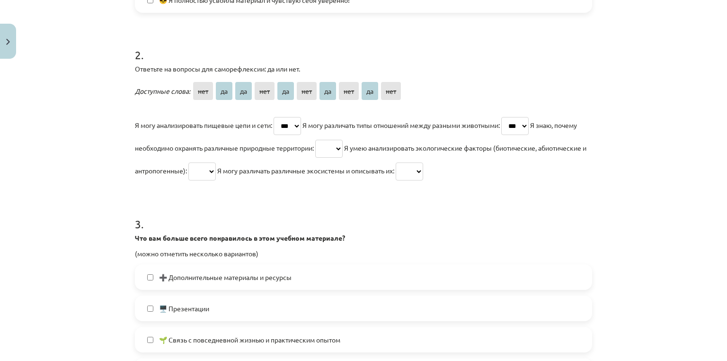
click at [510, 117] on select "*** ** ** *** ** *** ** *** ** ***" at bounding box center [514, 126] width 27 height 18
click at [343, 142] on select "*** ** ** *** ** *** ** *** ** ***" at bounding box center [328, 149] width 27 height 18
select select "**"
click at [342, 140] on select "*** ** ** *** ** *** ** *** ** ***" at bounding box center [328, 149] width 27 height 18
click at [216, 170] on select "*** ** ** *** ** *** ** *** ** ***" at bounding box center [201, 171] width 27 height 18
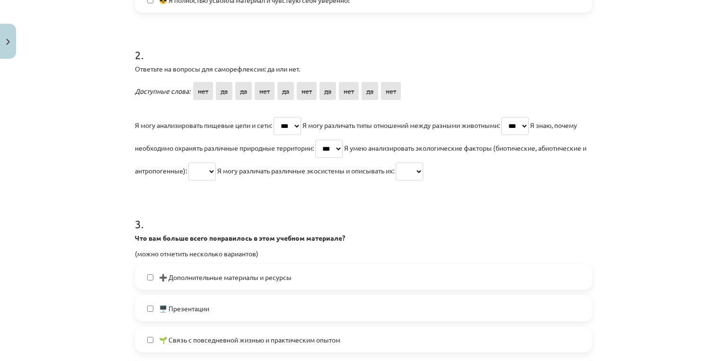
select select "**"
click at [216, 162] on select "*** ** ** *** ** *** ** *** ** ***" at bounding box center [201, 171] width 27 height 18
click at [423, 170] on select "*** ** ** *** ** *** ** *** ** ***" at bounding box center [409, 171] width 27 height 18
select select "**"
click at [423, 162] on select "*** ** ** *** ** *** ** *** ** ***" at bounding box center [409, 171] width 27 height 18
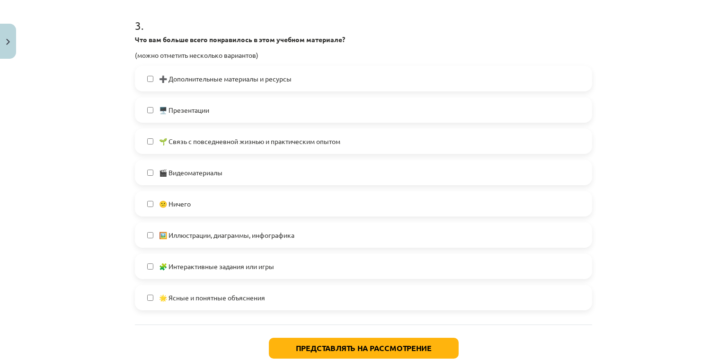
scroll to position [608, 0]
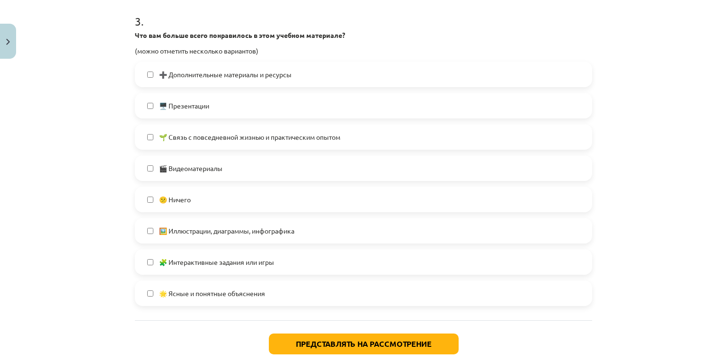
click at [214, 231] on font "🖼️ Иллюстрации, диаграммы, инфографика" at bounding box center [226, 230] width 135 height 9
click at [197, 144] on label "🌱 Связь с повседневной жизнью и практическим опытом" at bounding box center [363, 137] width 455 height 24
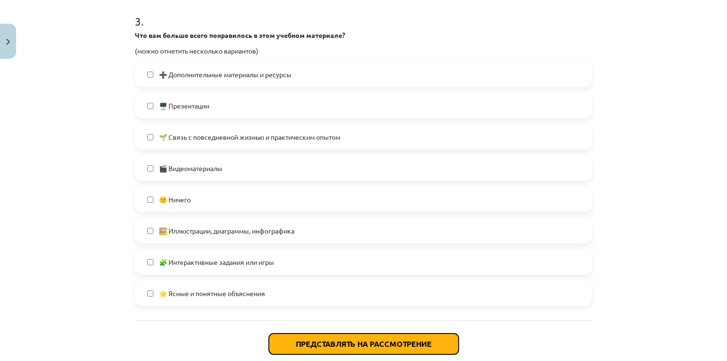
click at [395, 341] on font "Представлять на рассмотрение" at bounding box center [364, 344] width 136 height 10
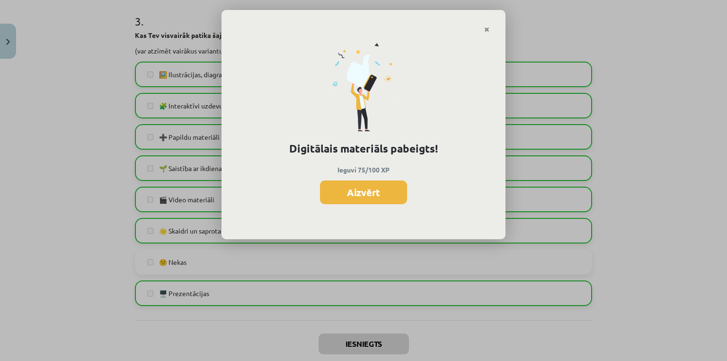
click at [381, 205] on div "Digitālais materiāls pabeigts! Ieguvi 75/100 XP Aizvērt" at bounding box center [364, 136] width 284 height 206
click at [377, 195] on button "Aizvērt" at bounding box center [363, 192] width 87 height 24
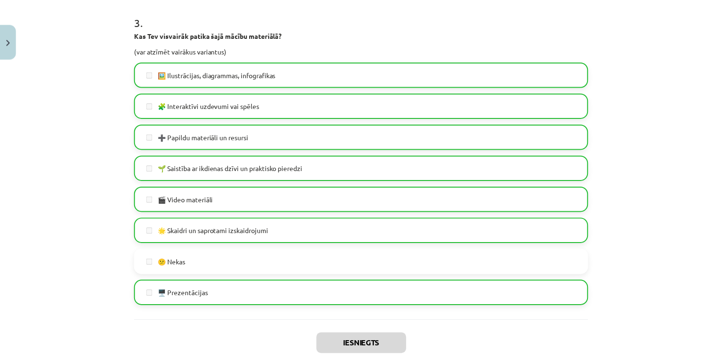
scroll to position [662, 0]
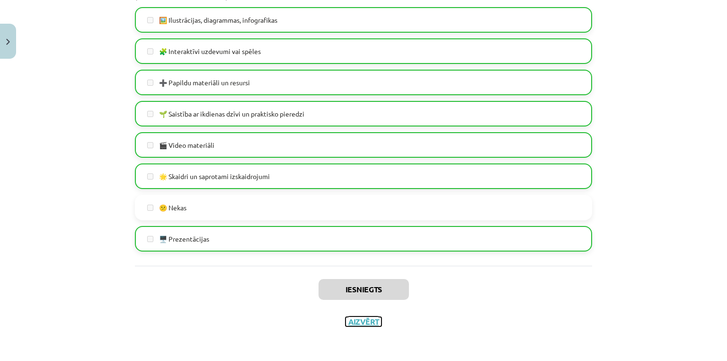
click at [356, 318] on button "Aizvērt" at bounding box center [364, 321] width 36 height 9
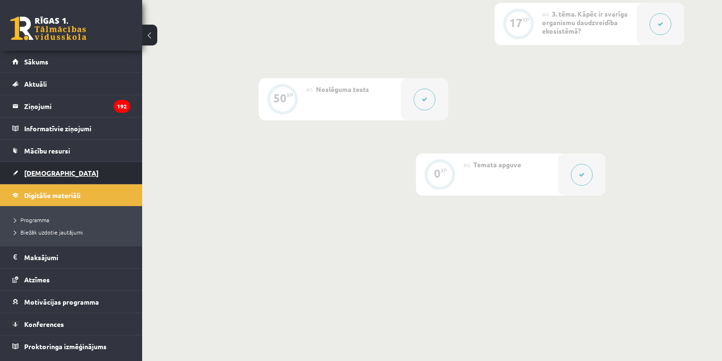
click at [38, 169] on span "[DEMOGRAPHIC_DATA]" at bounding box center [61, 173] width 74 height 9
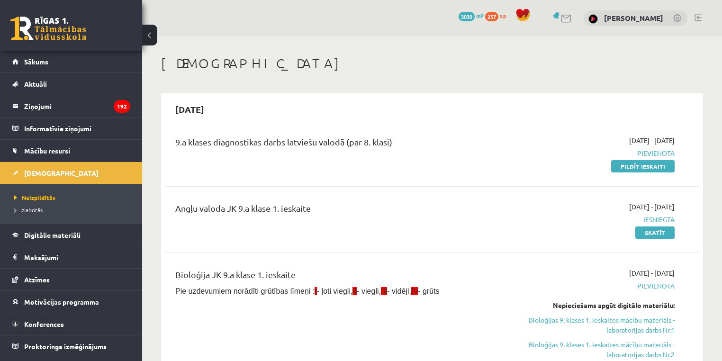
drag, startPoint x: 633, startPoint y: 325, endPoint x: 388, endPoint y: 34, distance: 380.7
click at [633, 325] on link "Bioloģijas 9. klases 1. ieskaites mācību materiāls - laboratorijas darbs Nr.1" at bounding box center [595, 325] width 157 height 20
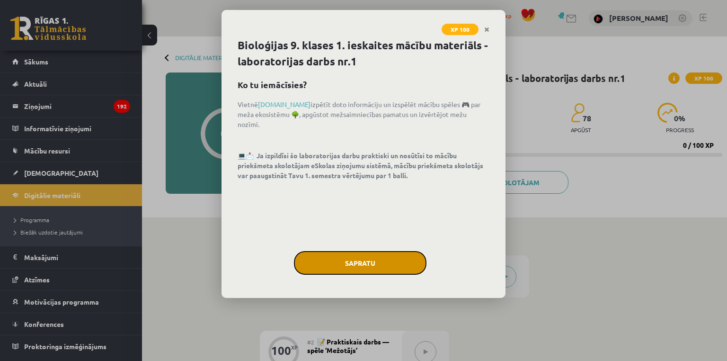
click at [396, 267] on button "Sapratu" at bounding box center [360, 263] width 133 height 24
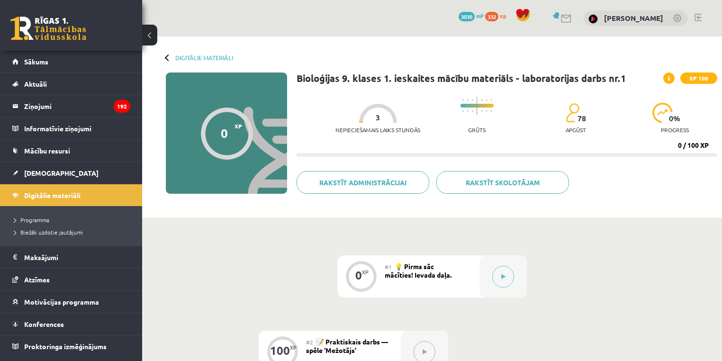
click at [476, 284] on div "#1 💡 Pirms sāc mācīties! Ievada daļa." at bounding box center [431, 276] width 95 height 42
click at [488, 276] on div at bounding box center [502, 276] width 47 height 42
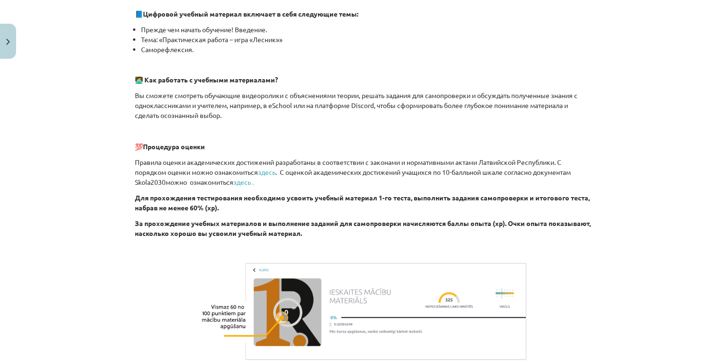
scroll to position [329, 0]
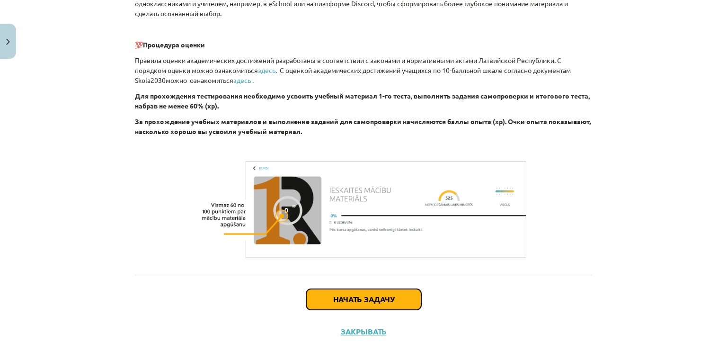
click at [391, 294] on font "Начать задачу" at bounding box center [363, 299] width 61 height 10
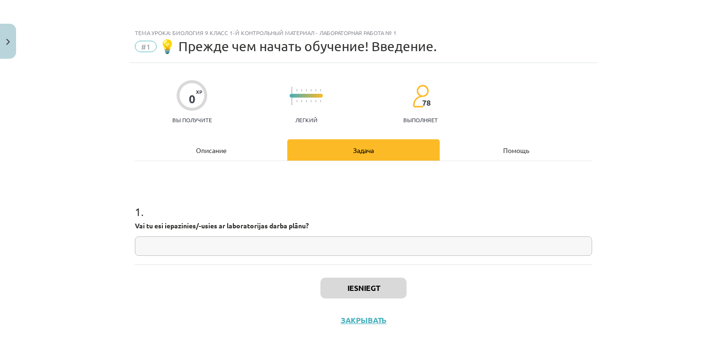
scroll to position [0, 0]
click at [305, 250] on input "text" at bounding box center [363, 245] width 457 height 19
click at [348, 261] on div "1 . Vai tu esi iepazinies/-usies ar laboratorijas darba plānu?" at bounding box center [363, 212] width 457 height 103
click at [326, 243] on input "text" at bounding box center [363, 245] width 457 height 19
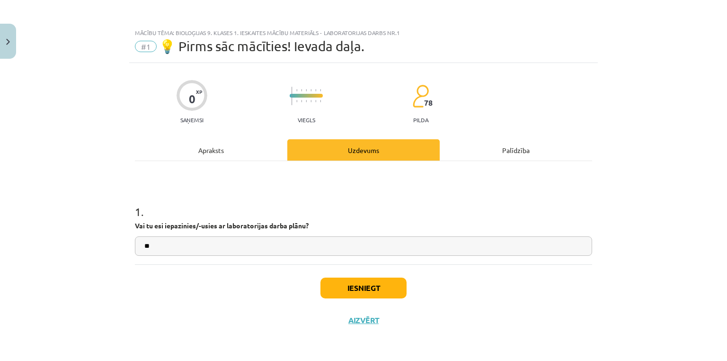
type input "**"
click at [363, 294] on button "Iesniegt" at bounding box center [364, 287] width 86 height 21
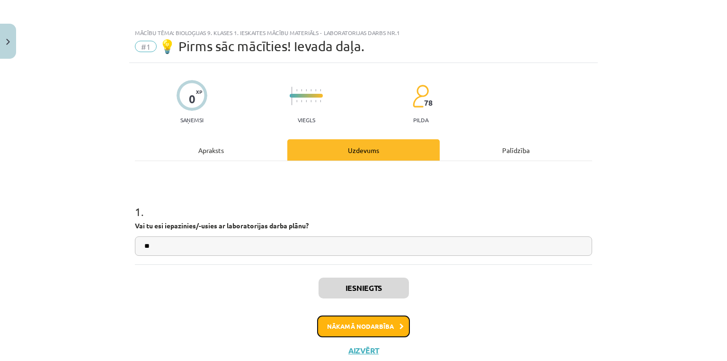
click at [370, 325] on button "Nākamā nodarbība" at bounding box center [363, 326] width 93 height 22
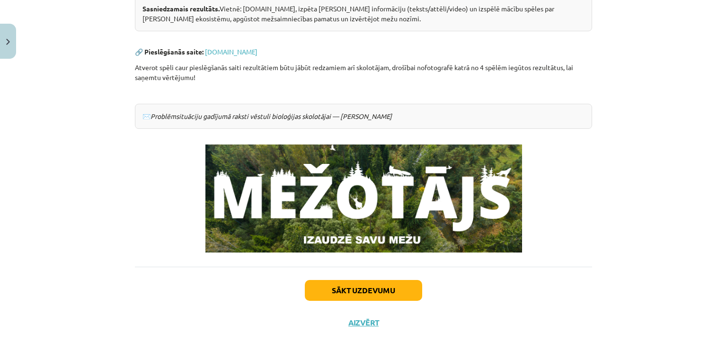
scroll to position [212, 0]
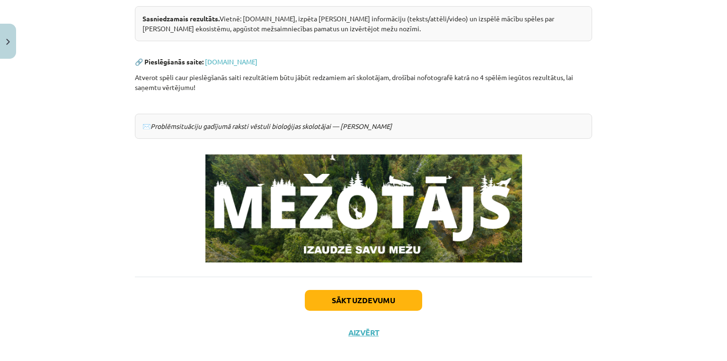
drag, startPoint x: 494, startPoint y: 156, endPoint x: 491, endPoint y: 139, distance: 16.8
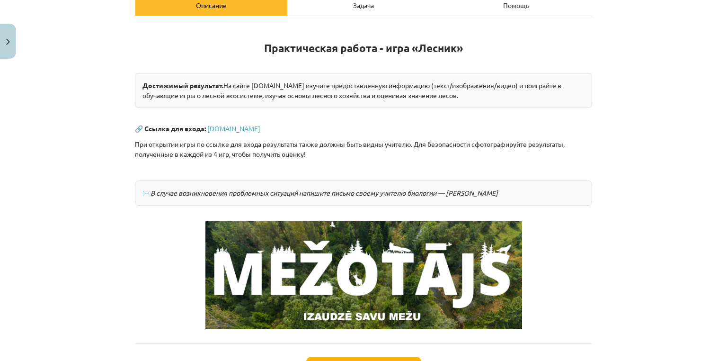
scroll to position [146, 0]
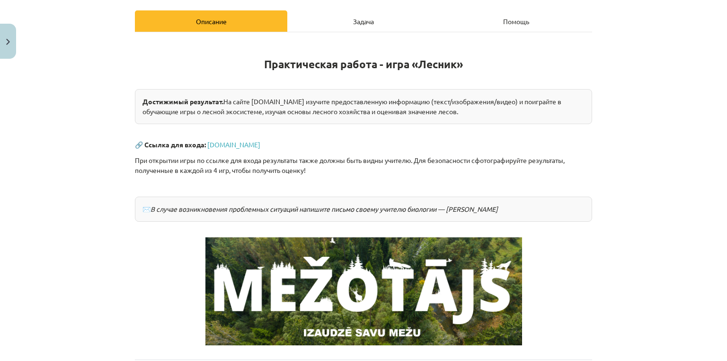
click at [348, 22] on div "Задача" at bounding box center [363, 20] width 152 height 21
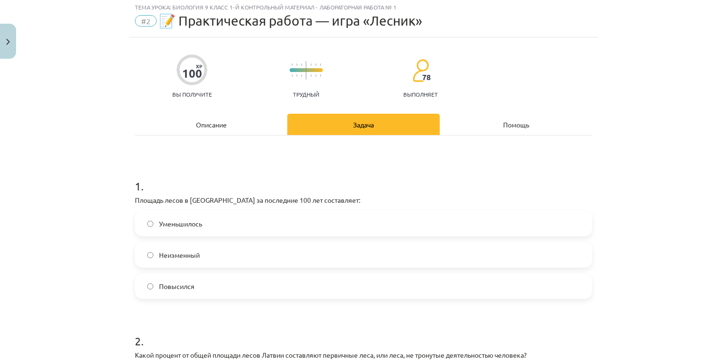
scroll to position [24, 0]
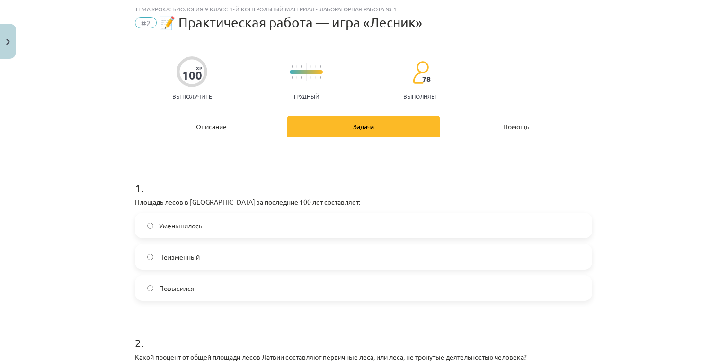
click at [195, 133] on div "Описание" at bounding box center [211, 126] width 152 height 21
